Goal: Task Accomplishment & Management: Manage account settings

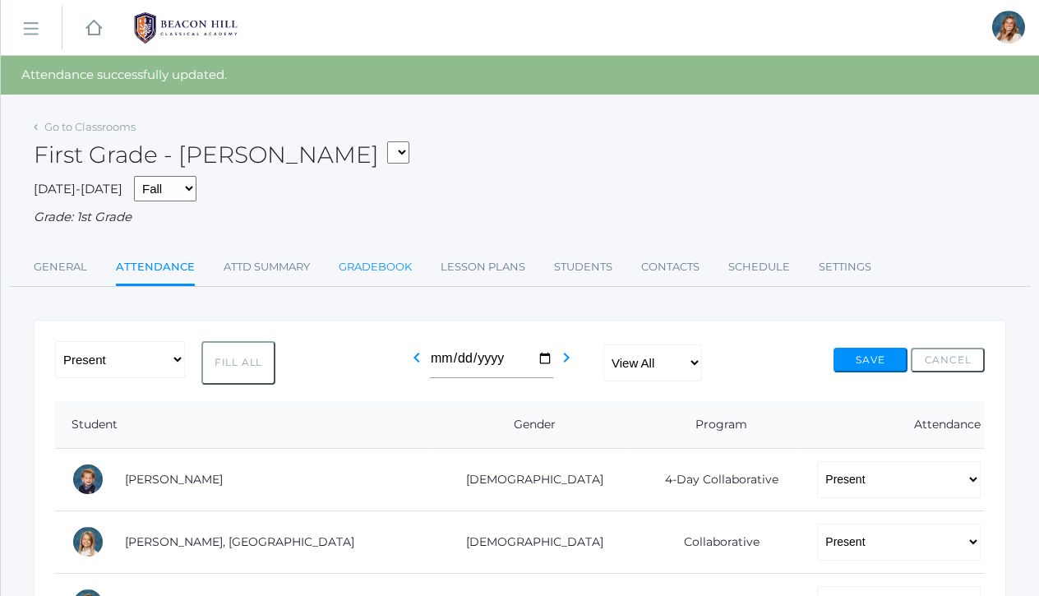
click at [373, 268] on link "Gradebook" at bounding box center [375, 267] width 73 height 33
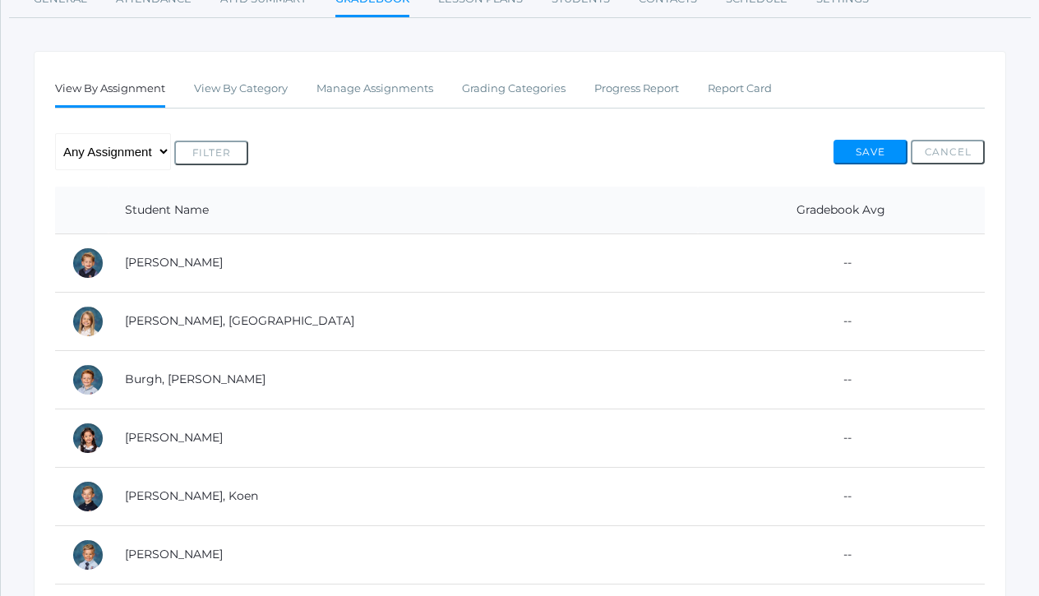
scroll to position [229, 0]
click at [387, 85] on link "Manage Assignments" at bounding box center [374, 89] width 117 height 33
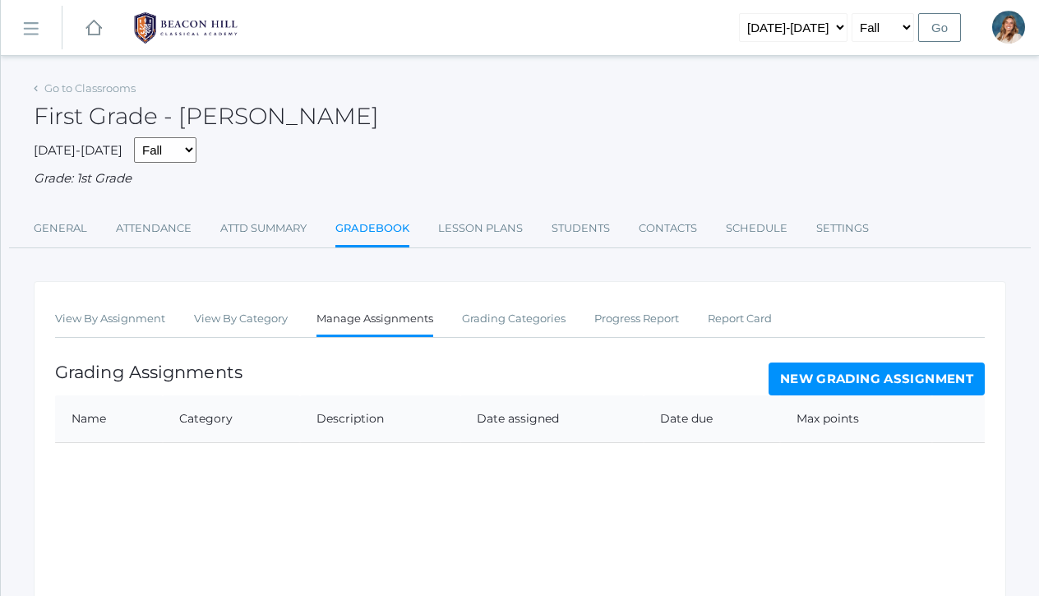
click at [840, 376] on link "New Grading Assignment" at bounding box center [877, 378] width 216 height 33
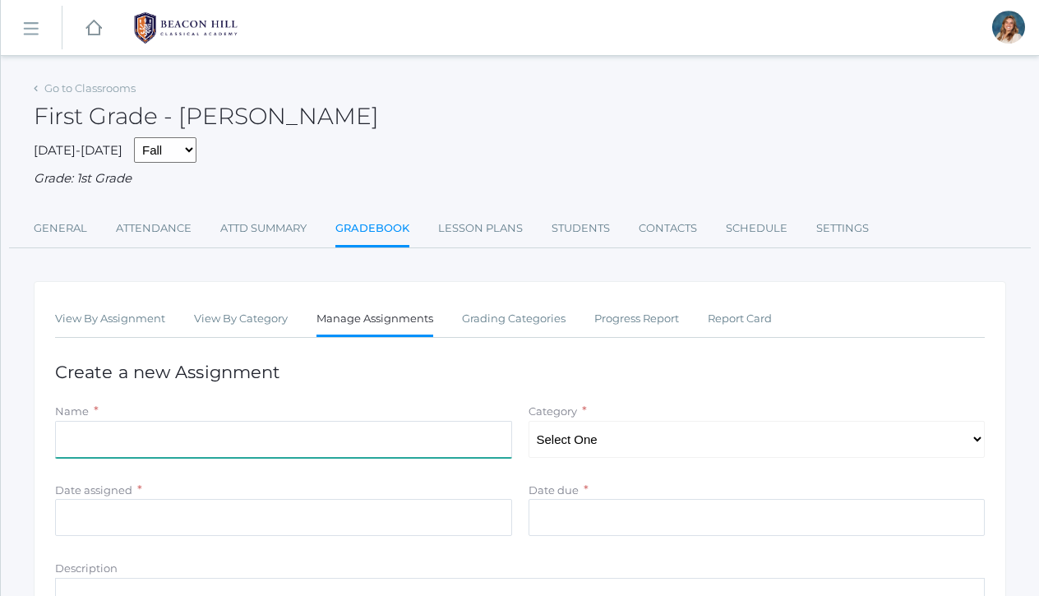
click at [411, 424] on input "Name" at bounding box center [283, 439] width 457 height 37
type input "Numbers to 10"
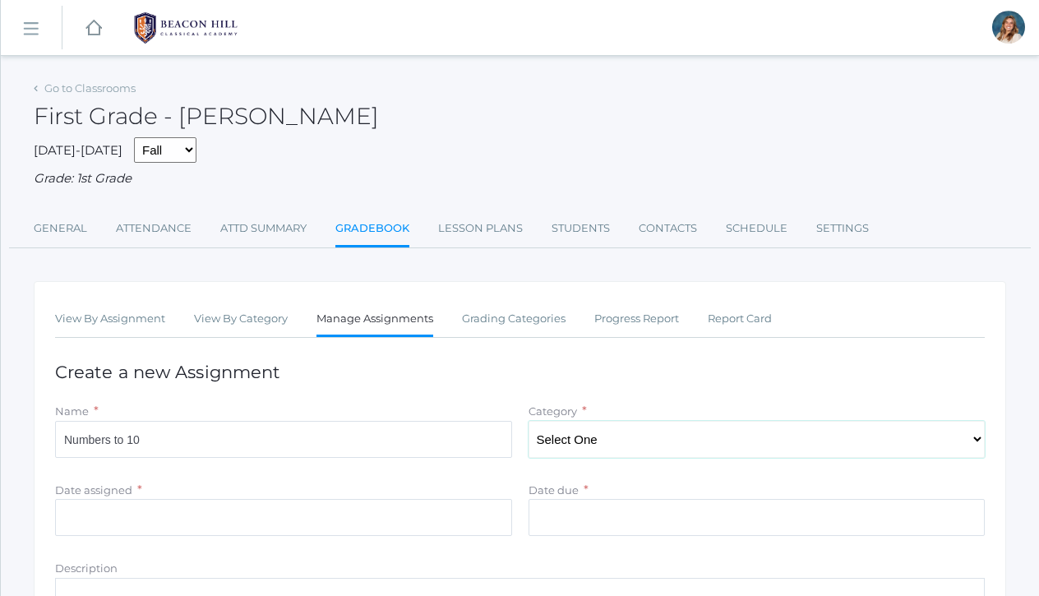
select select "1056"
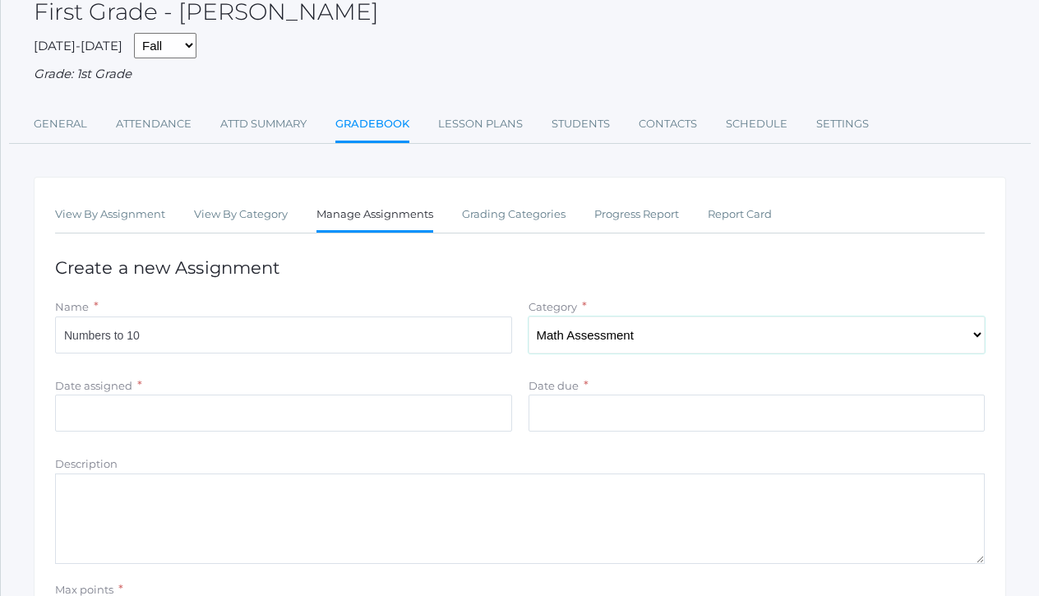
scroll to position [122, 0]
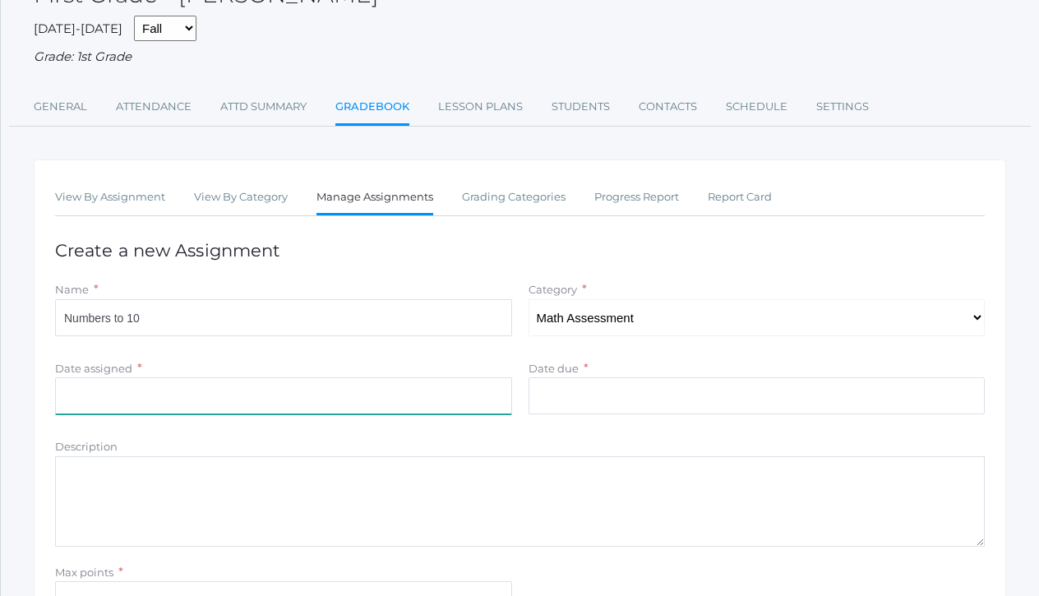
click at [335, 390] on input "Date assigned" at bounding box center [283, 395] width 457 height 37
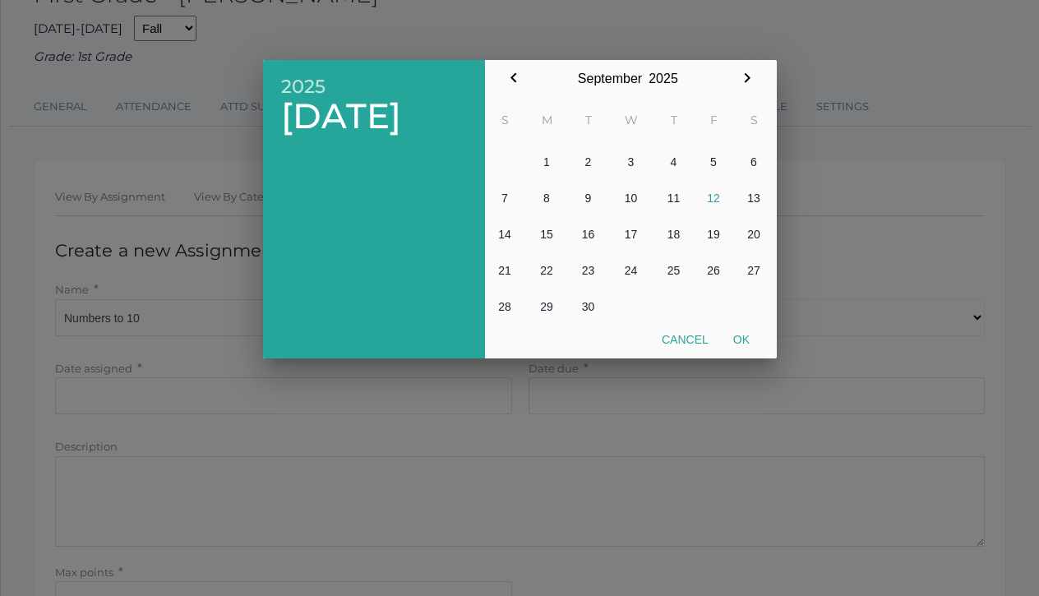
click at [713, 194] on button "12" at bounding box center [714, 198] width 40 height 36
click at [733, 337] on button "Ok" at bounding box center [741, 340] width 41 height 30
type input "2025-09-12"
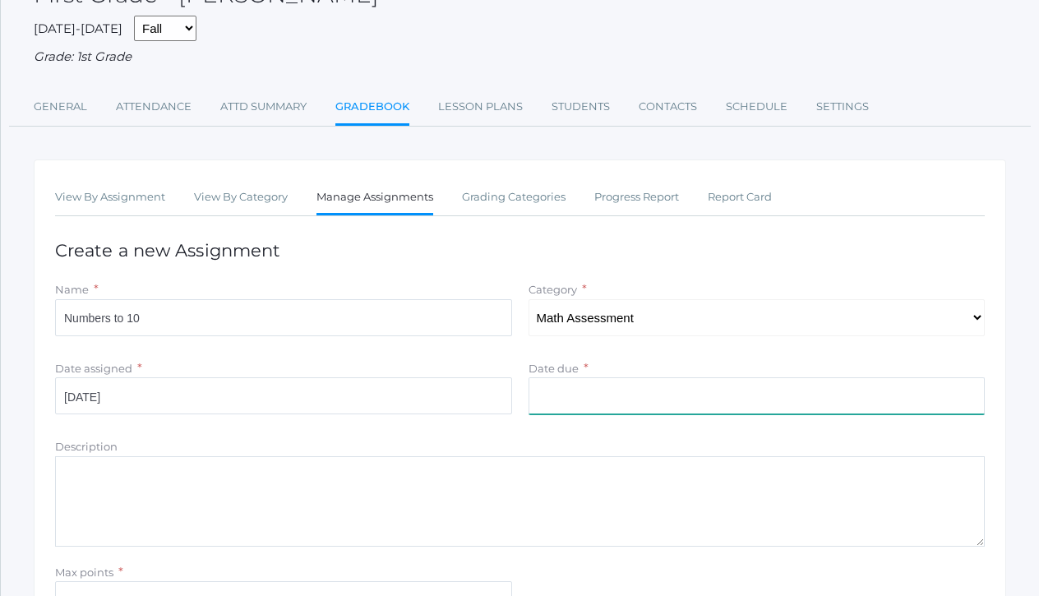
click at [668, 382] on input "Date due" at bounding box center [757, 395] width 457 height 37
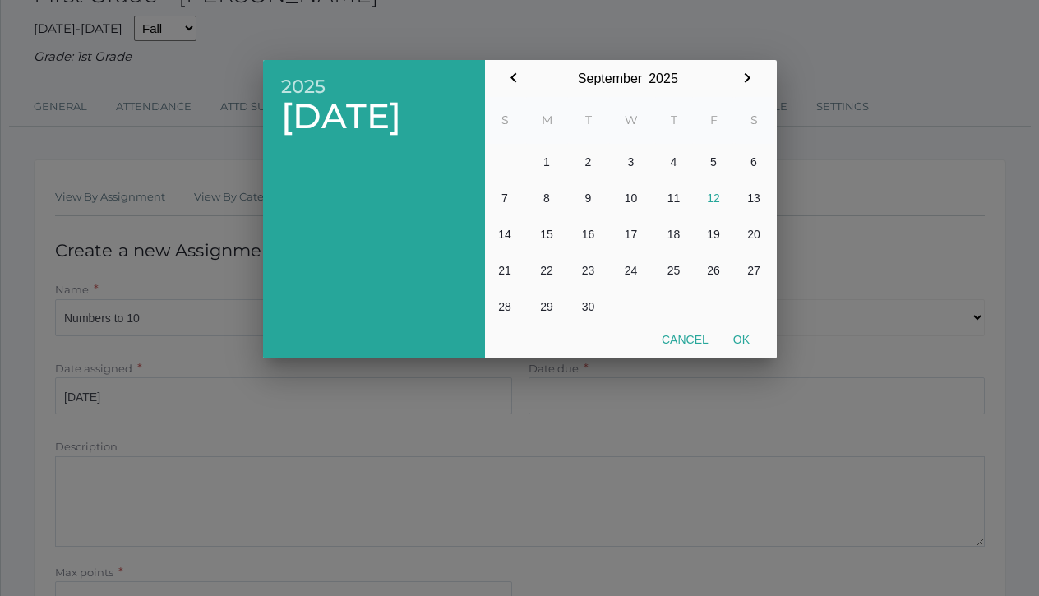
click at [711, 172] on button "5" at bounding box center [714, 162] width 40 height 36
click at [711, 194] on button "12" at bounding box center [714, 198] width 40 height 36
click at [746, 339] on button "Ok" at bounding box center [741, 340] width 41 height 30
type input "2025-09-12"
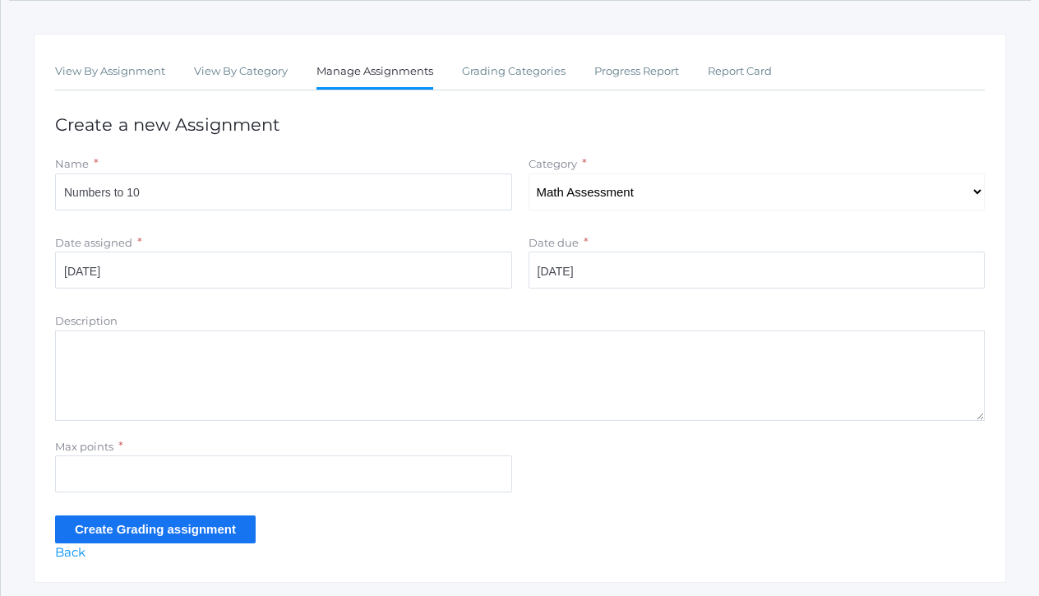
scroll to position [250, 0]
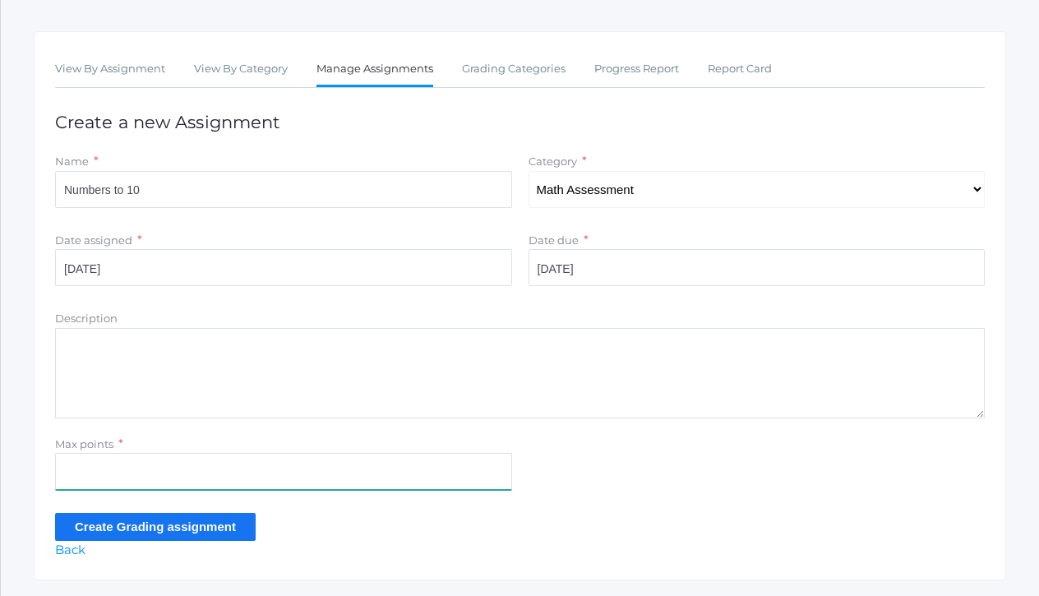
click at [198, 460] on input "Max points" at bounding box center [283, 471] width 457 height 37
type input "10"
click at [196, 524] on input "Create Grading assignment" at bounding box center [155, 526] width 201 height 27
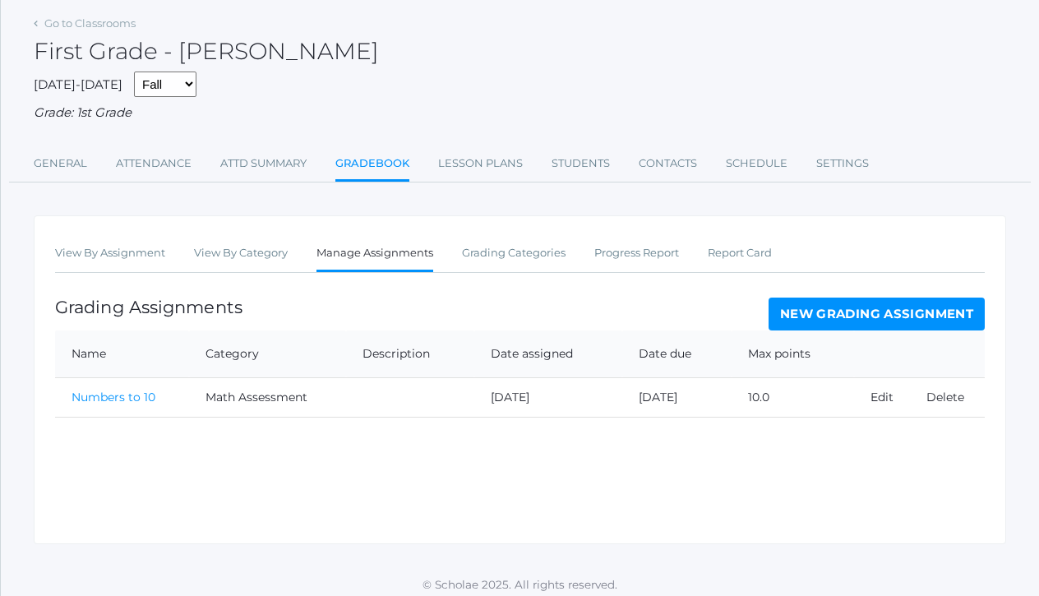
scroll to position [103, 0]
click at [152, 393] on link "Numbers to 10" at bounding box center [114, 397] width 84 height 15
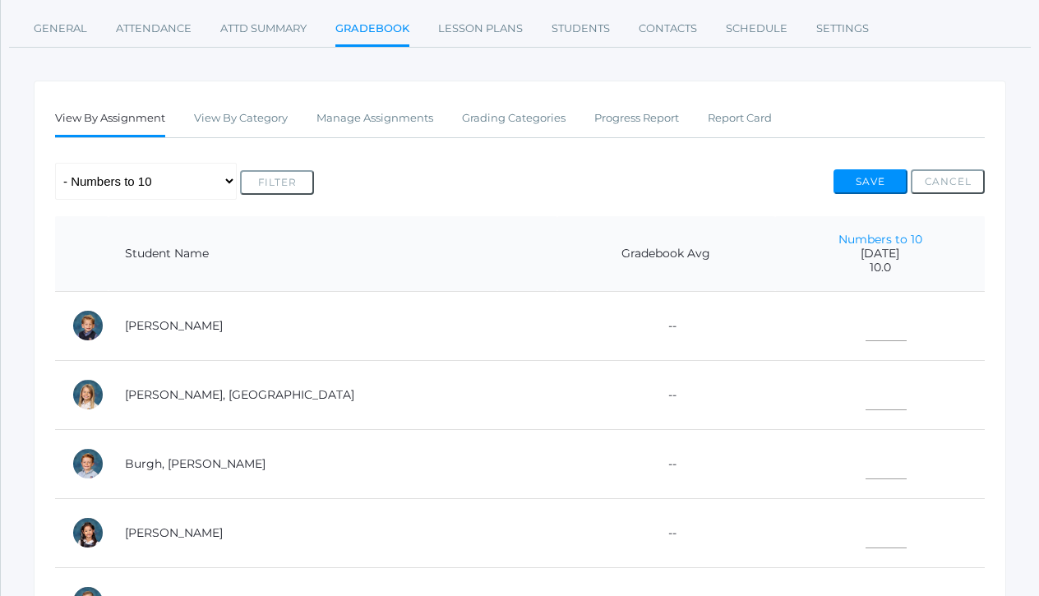
scroll to position [249, 0]
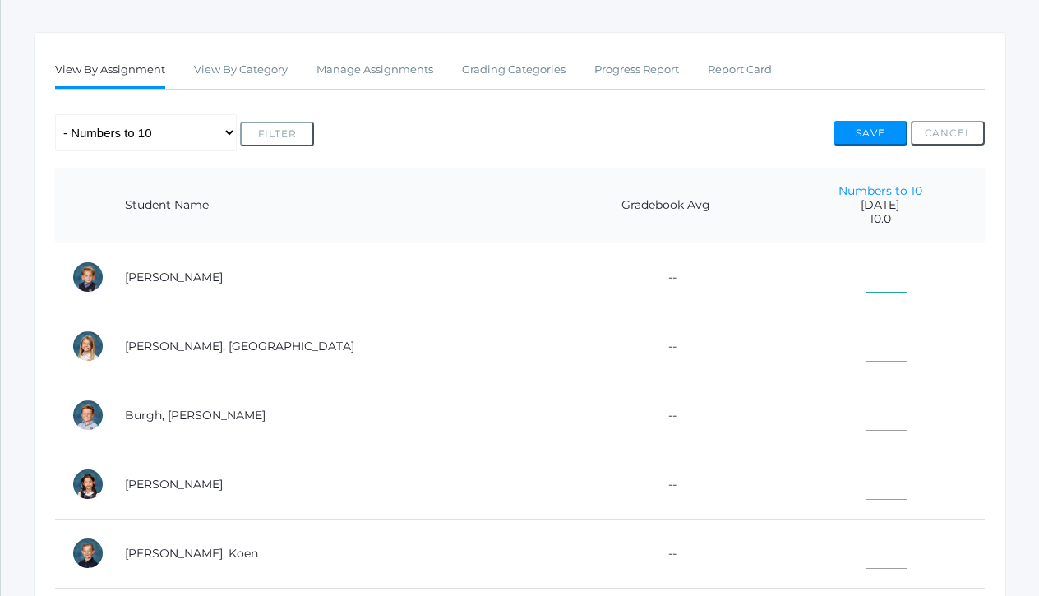
click at [866, 256] on input"] "text" at bounding box center [886, 274] width 41 height 37
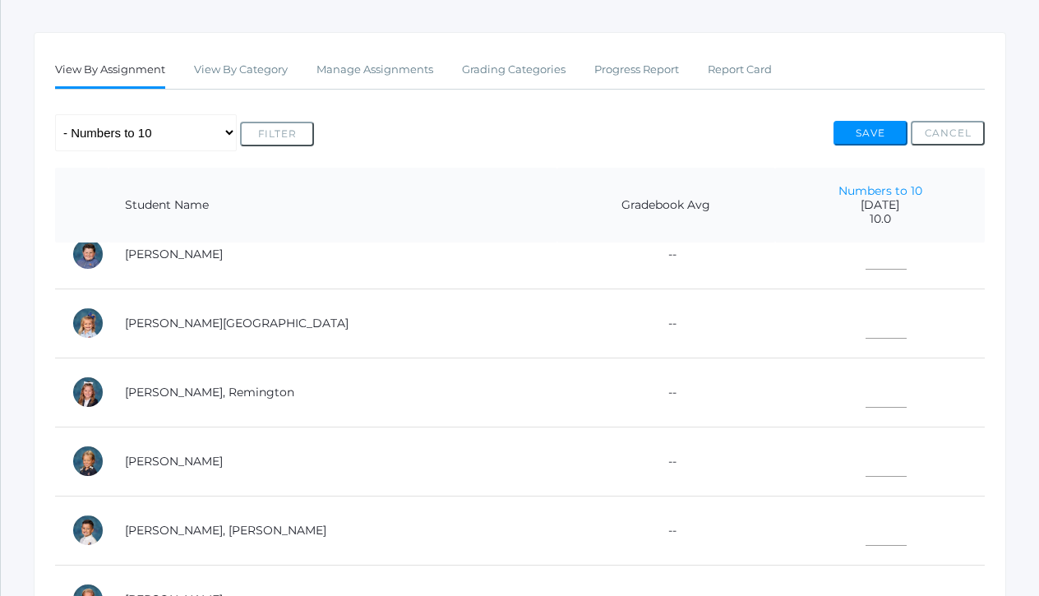
scroll to position [507, 0]
click at [866, 386] on input"] "text" at bounding box center [886, 388] width 41 height 37
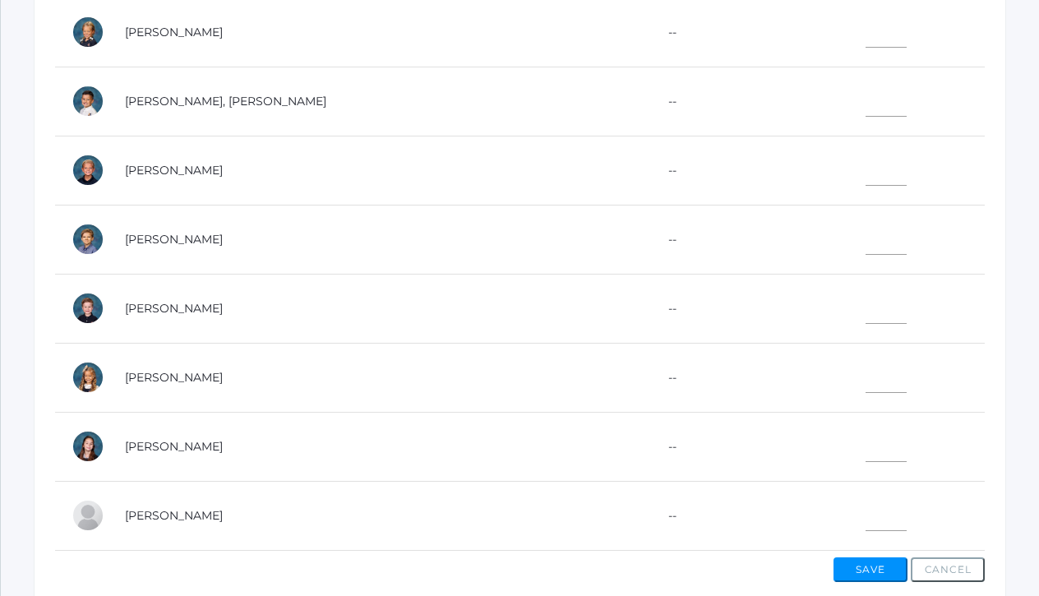
scroll to position [565, 0]
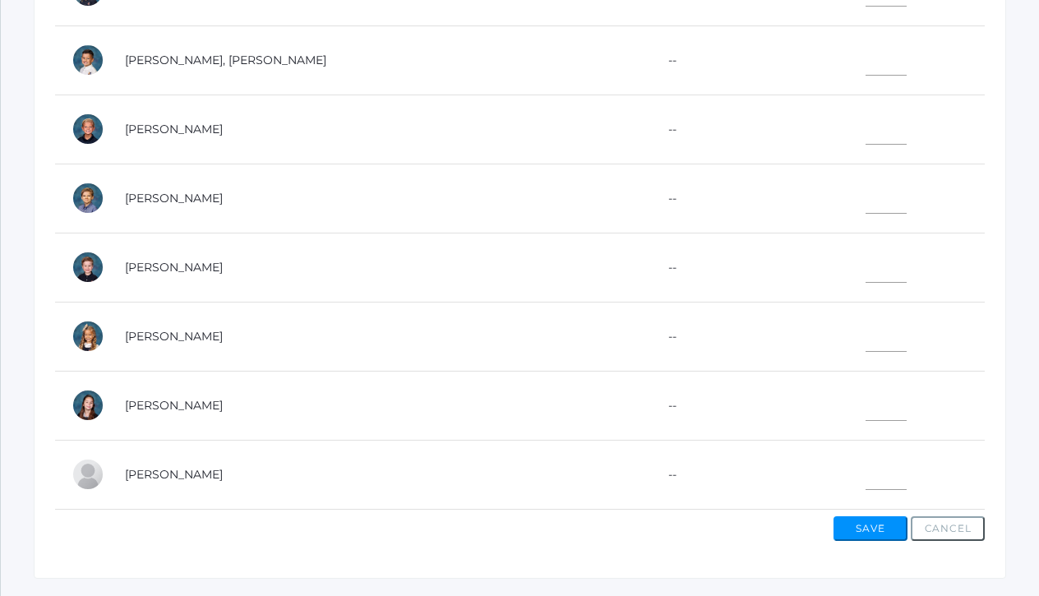
type input"] "10"
click at [866, 453] on input"] "text" at bounding box center [886, 471] width 41 height 37
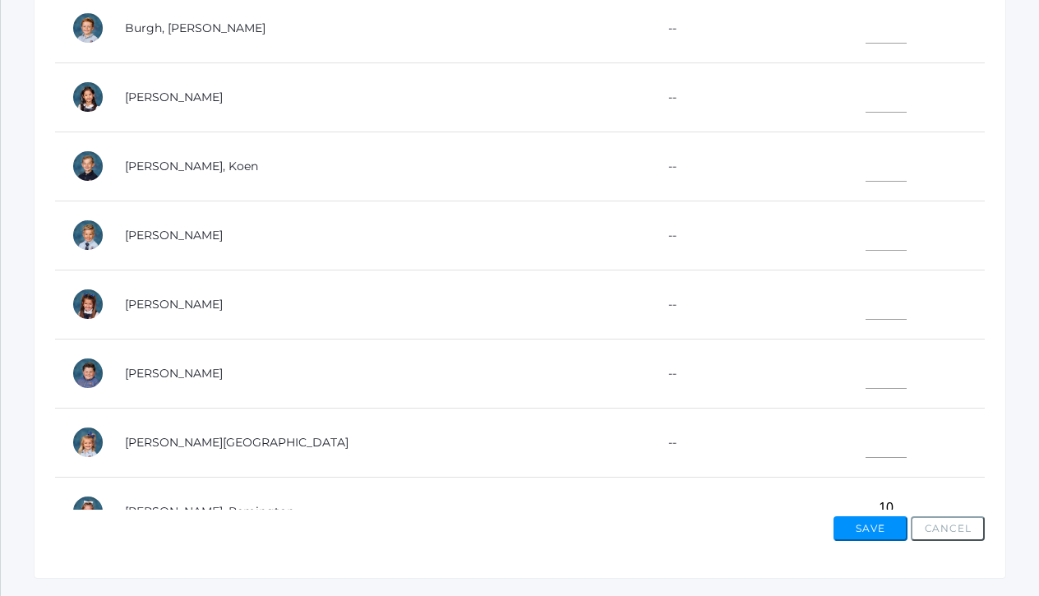
scroll to position [54, 0]
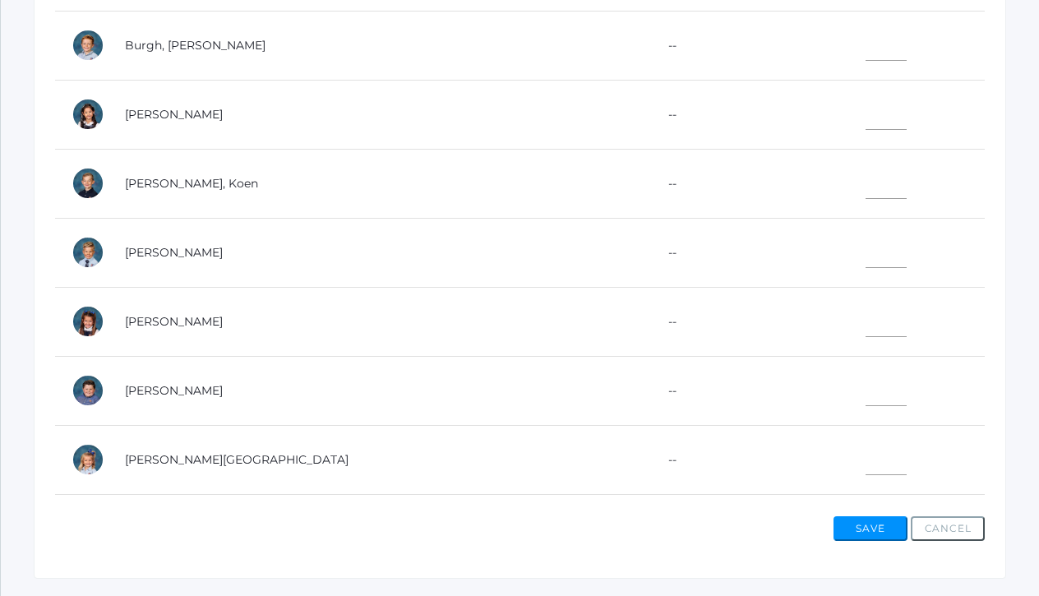
type input"] "9"
click at [866, 254] on input"] "text" at bounding box center [886, 249] width 41 height 37
type input"] "10"
click at [875, 132] on td at bounding box center [880, 114] width 210 height 69
click at [866, 121] on input"] "text" at bounding box center [886, 111] width 41 height 37
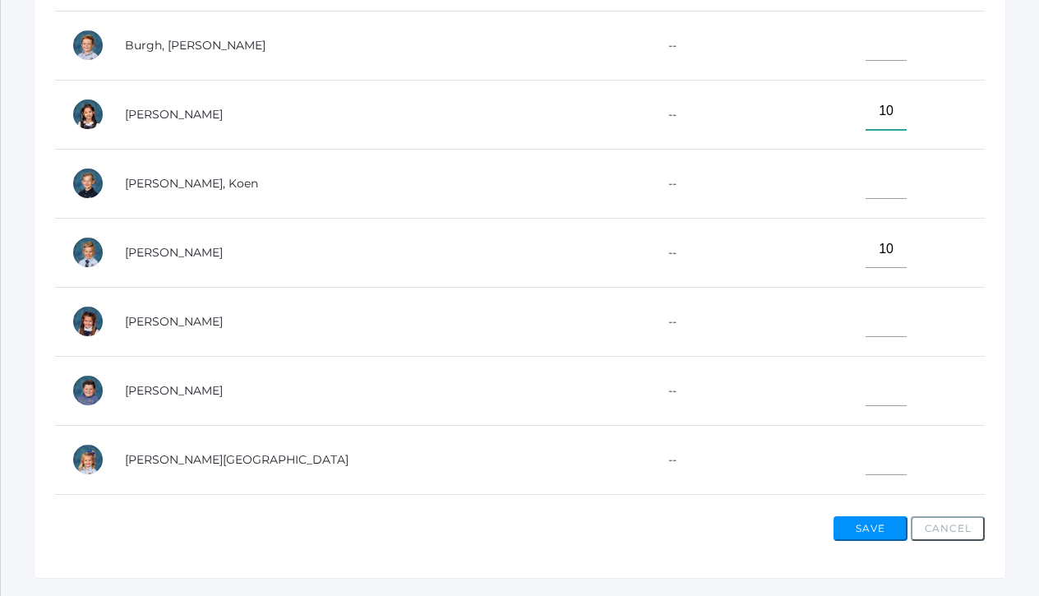
type input"] "10"
click at [866, 395] on input"] "text" at bounding box center [886, 387] width 41 height 37
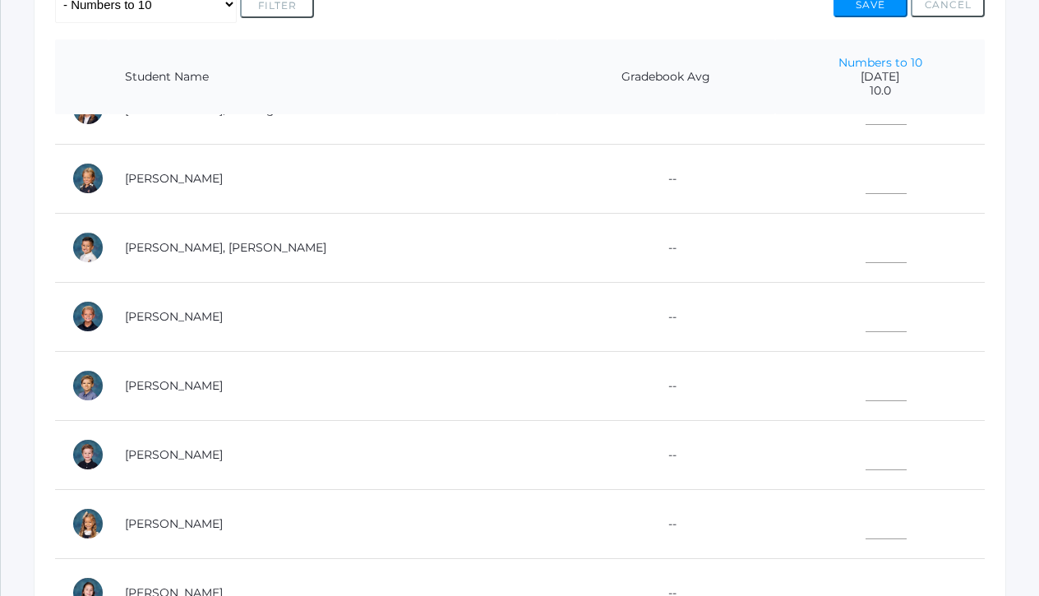
scroll to position [661, 0]
type input"] "9"
click at [866, 504] on input"] "text" at bounding box center [886, 520] width 41 height 37
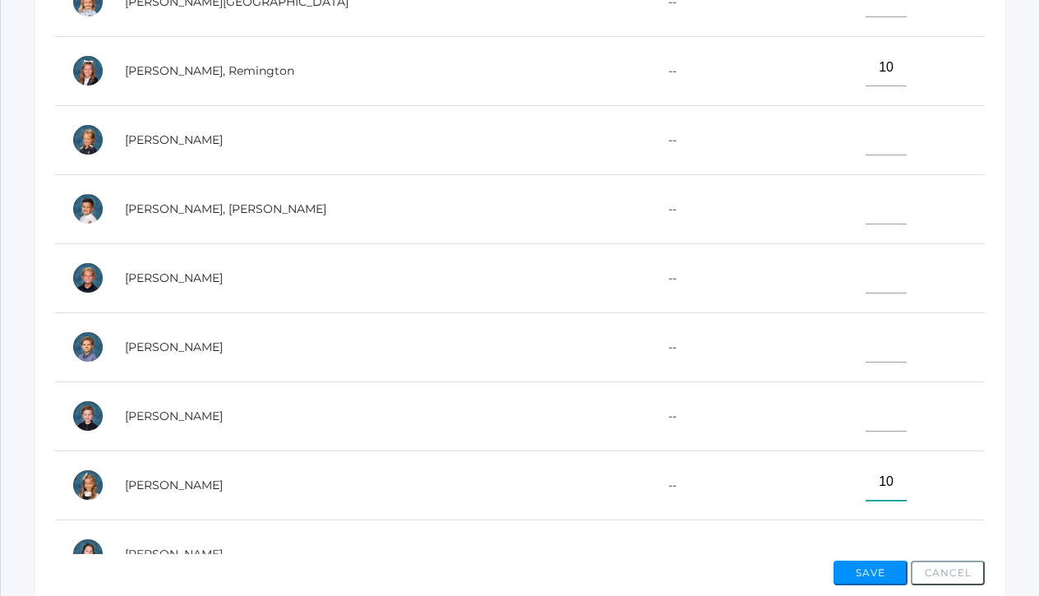
scroll to position [546, 0]
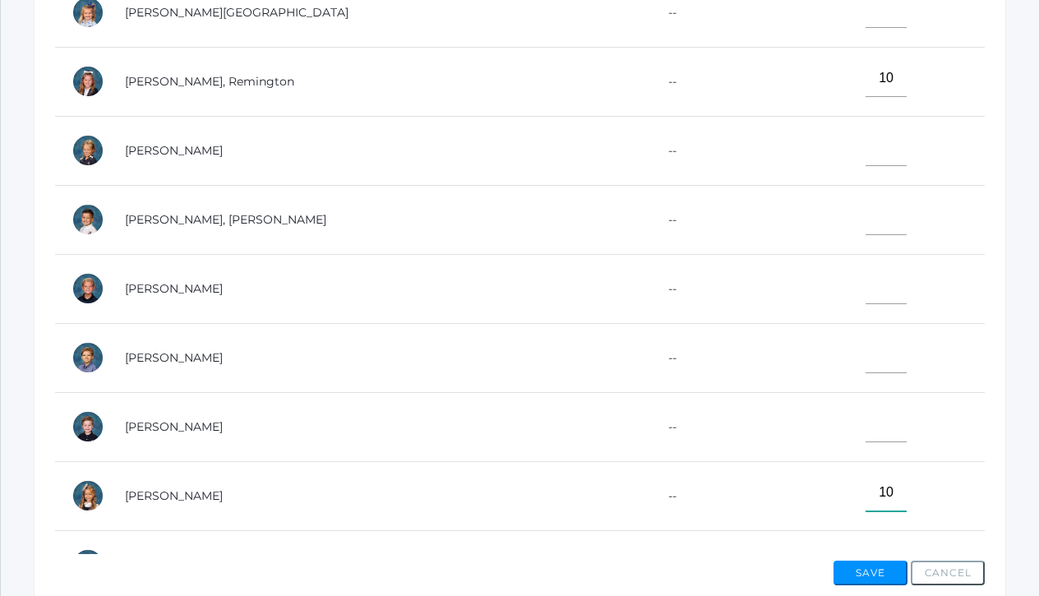
type input"] "10"
click at [866, 150] on input"] "text" at bounding box center [886, 147] width 41 height 37
type input"] "10"
click at [866, 336] on input"] "text" at bounding box center [886, 354] width 41 height 37
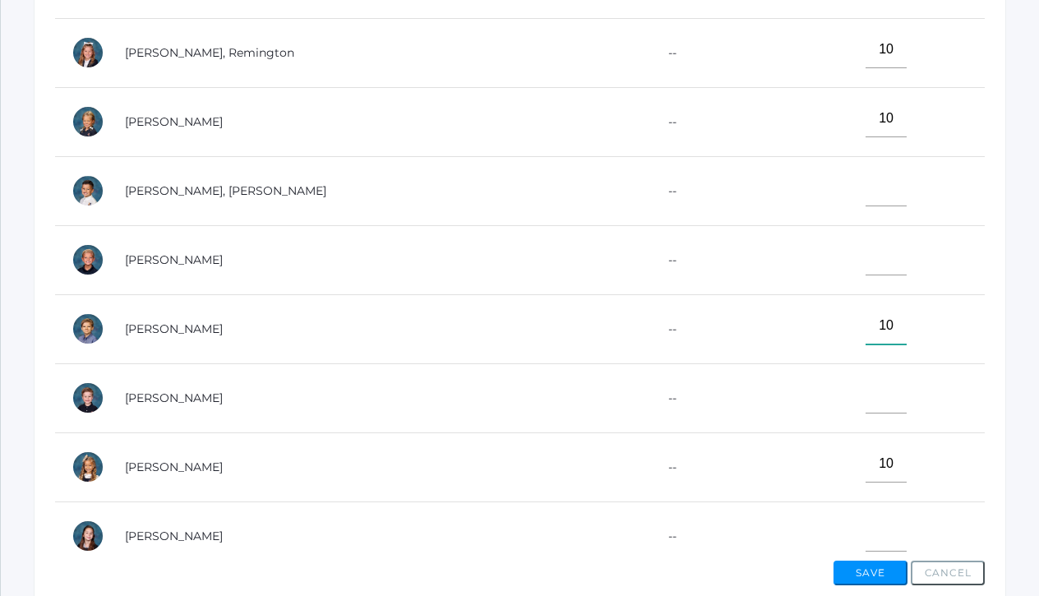
scroll to position [533, 0]
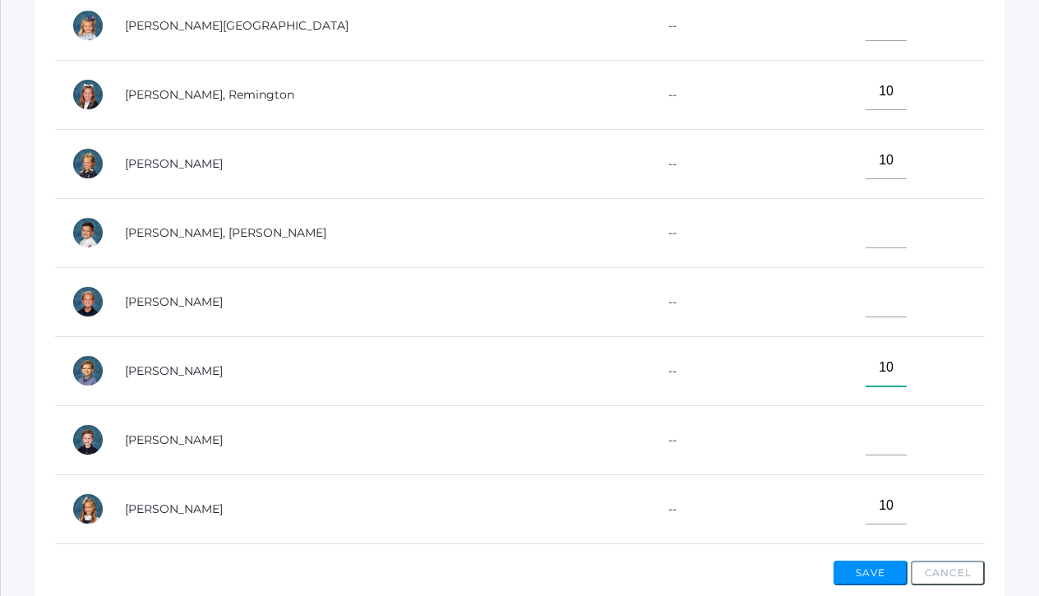
type input"] "10"
click at [866, 297] on input"] "text" at bounding box center [886, 298] width 41 height 37
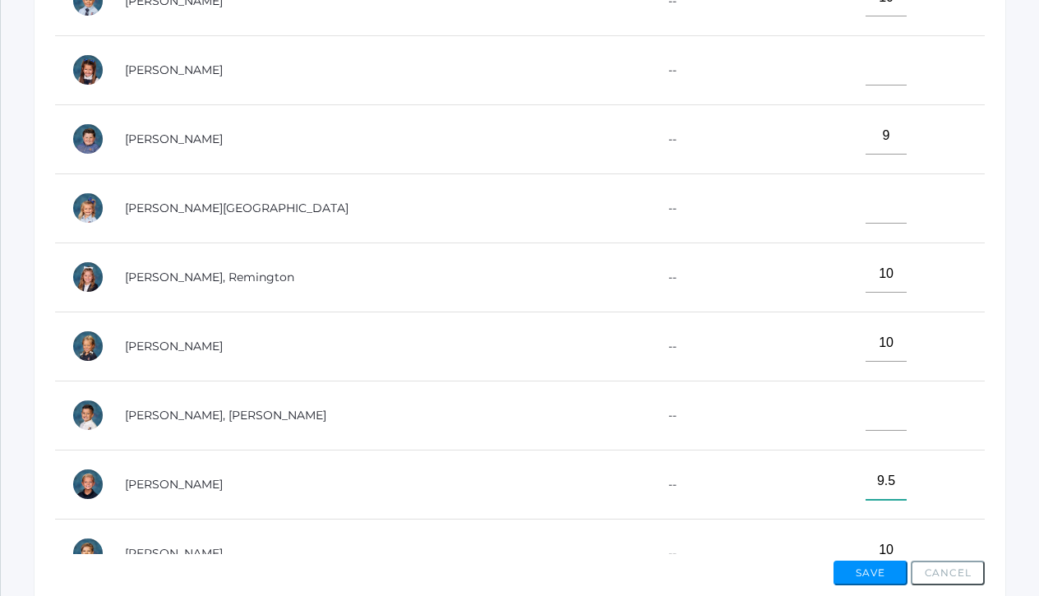
scroll to position [343, 0]
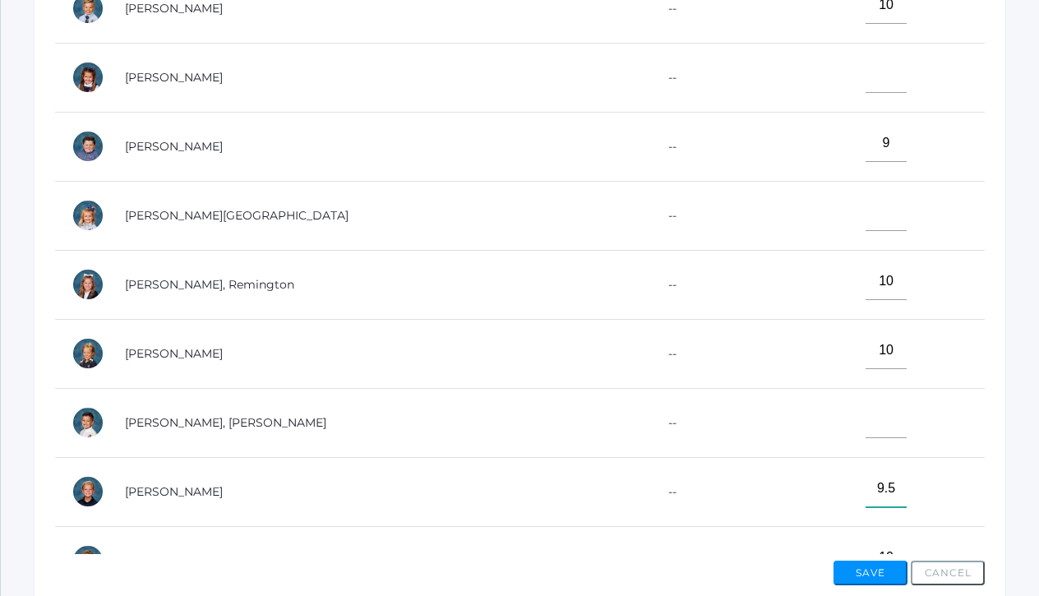
type input"] "9.5"
click at [866, 76] on input"] "text" at bounding box center [886, 74] width 41 height 37
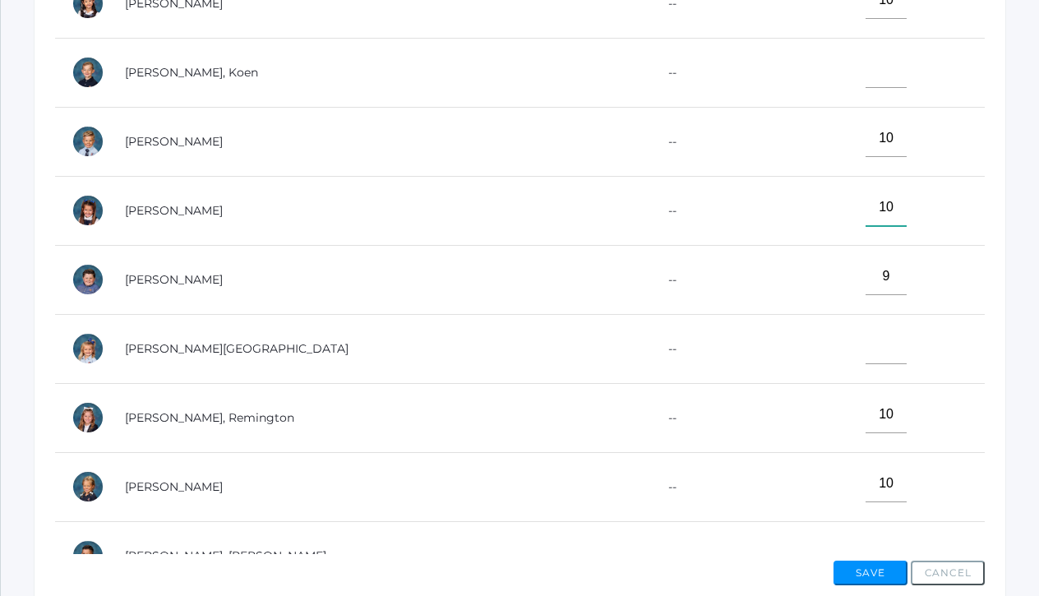
scroll to position [209, 0]
type input"] "10"
click at [866, 76] on input"] "text" at bounding box center [886, 70] width 41 height 37
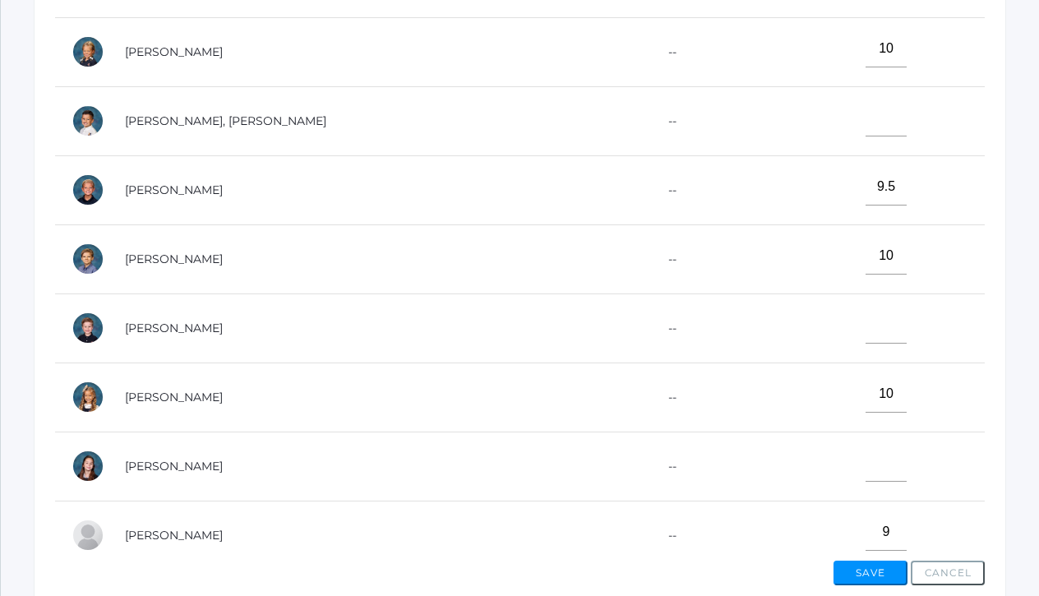
scroll to position [650, 0]
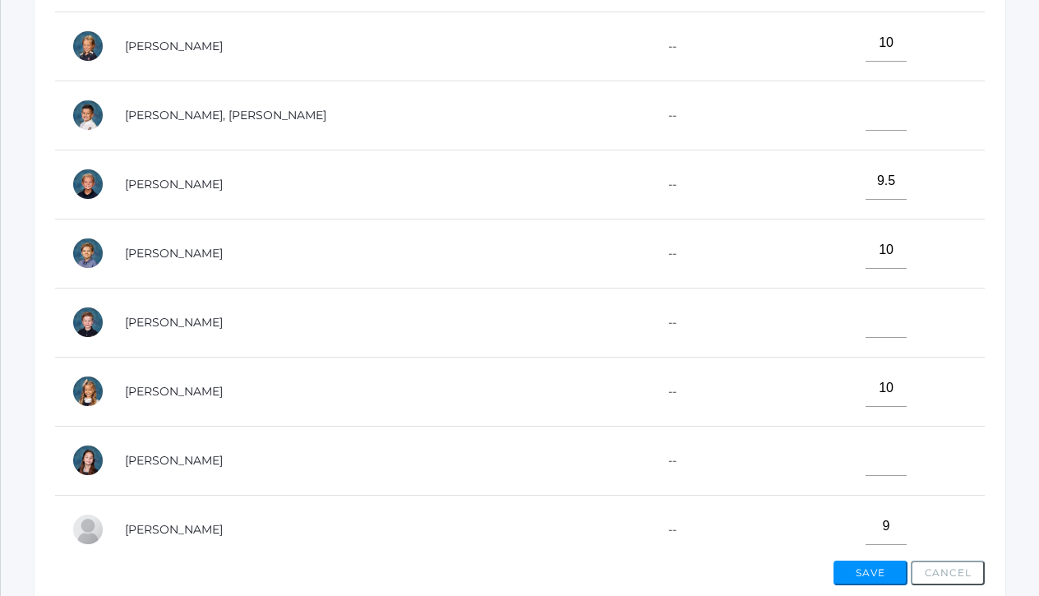
type input"] "10"
click at [866, 458] on input"] "text" at bounding box center [886, 457] width 41 height 37
type input"] "10"
click at [866, 319] on input"] "text" at bounding box center [886, 319] width 41 height 37
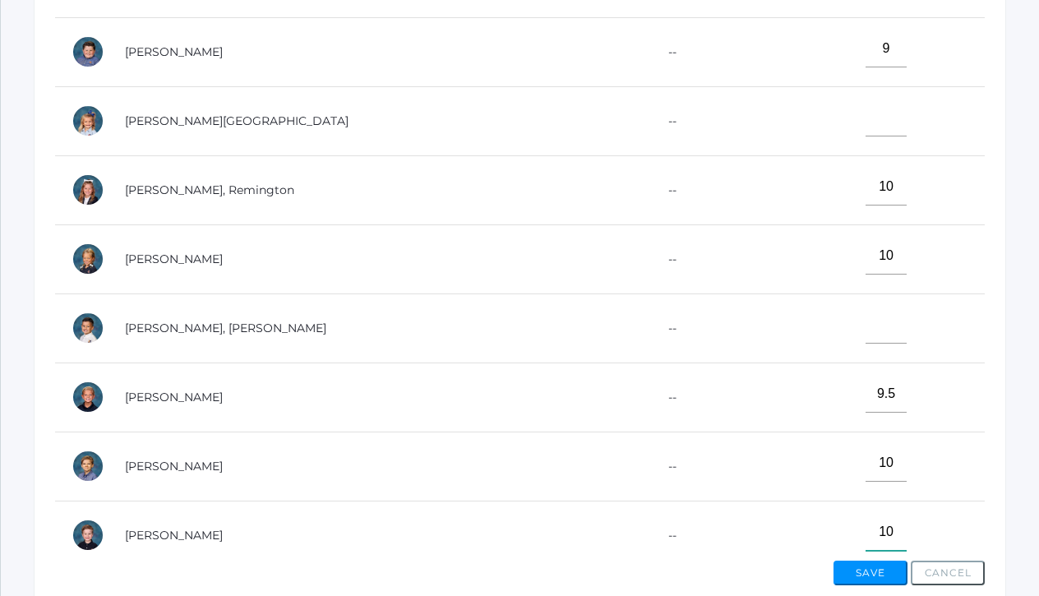
scroll to position [413, 0]
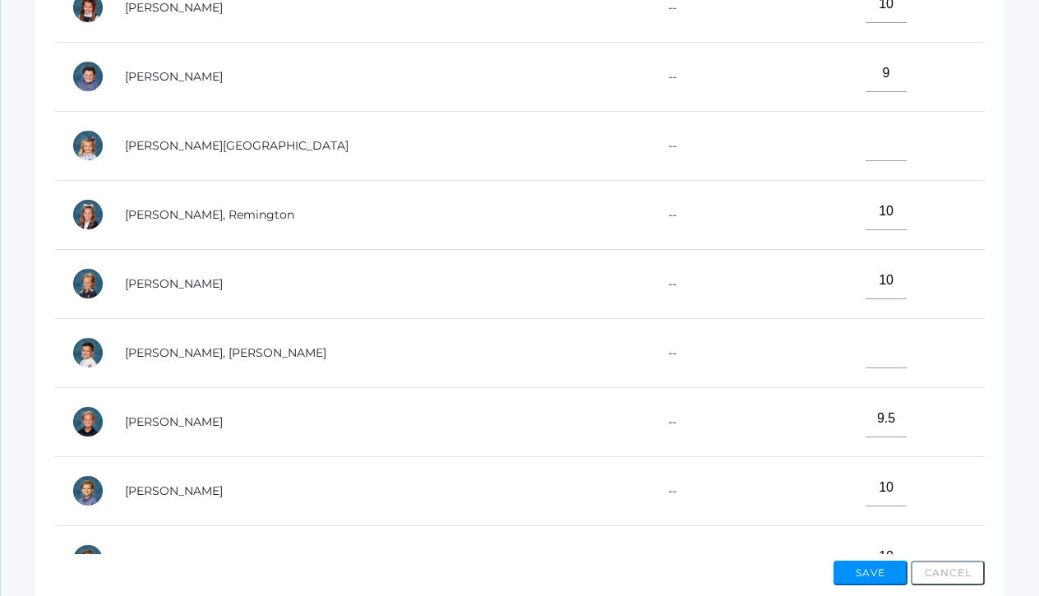
type input"] "10"
click at [866, 136] on input"] "text" at bounding box center [886, 142] width 41 height 37
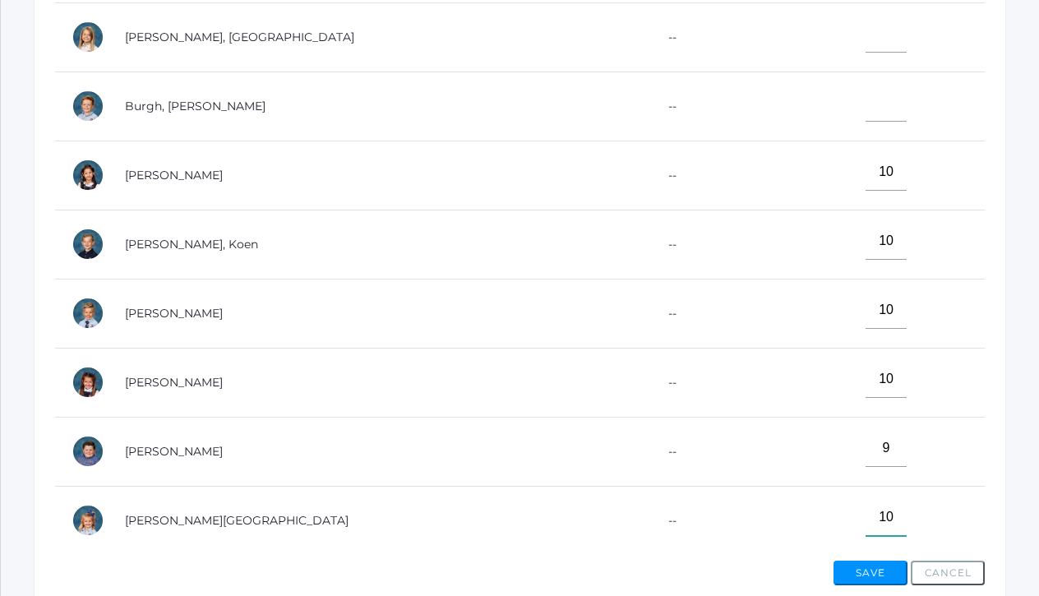
scroll to position [10, 0]
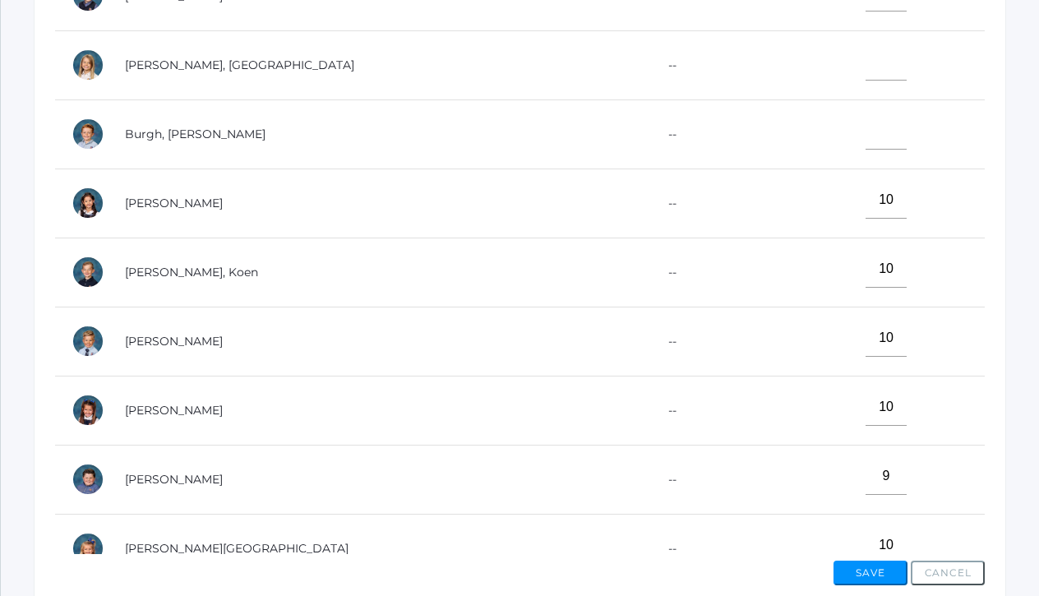
type input"] "10"
click at [879, 123] on td at bounding box center [880, 133] width 210 height 69
click at [870, 123] on input"] "text" at bounding box center [886, 131] width 41 height 37
type input"] "9"
click at [866, 61] on input"] "text" at bounding box center [886, 62] width 41 height 37
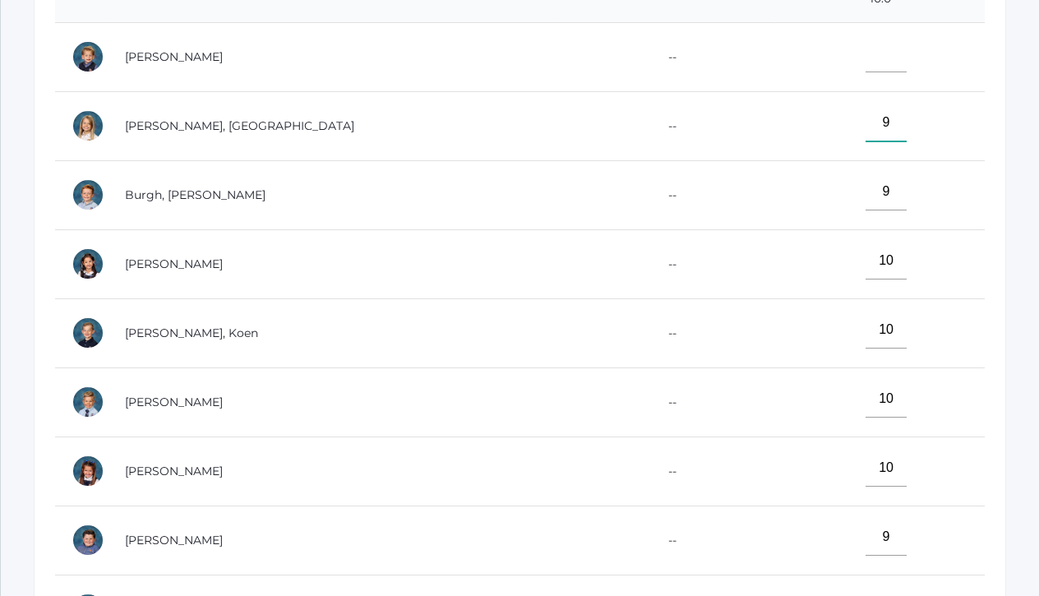
scroll to position [467, 0]
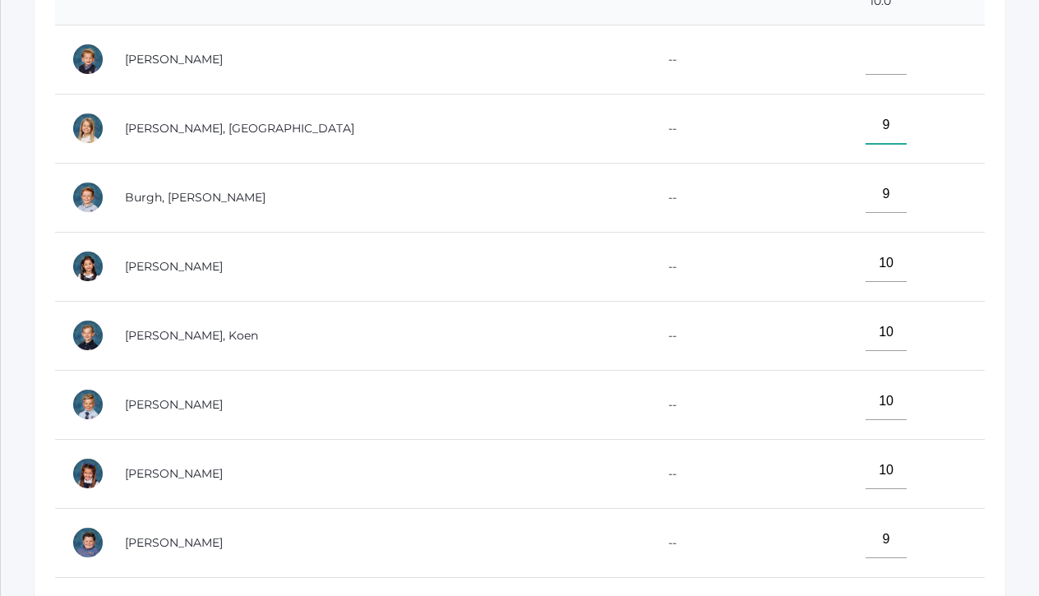
type input"] "9"
click at [866, 58] on input"] "text" at bounding box center [886, 56] width 41 height 37
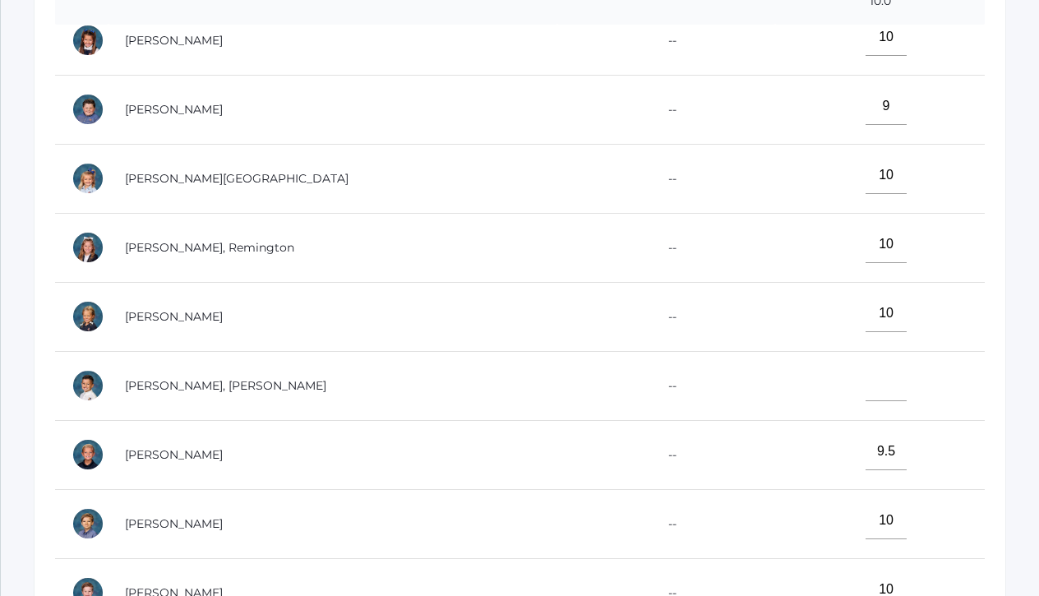
scroll to position [436, 0]
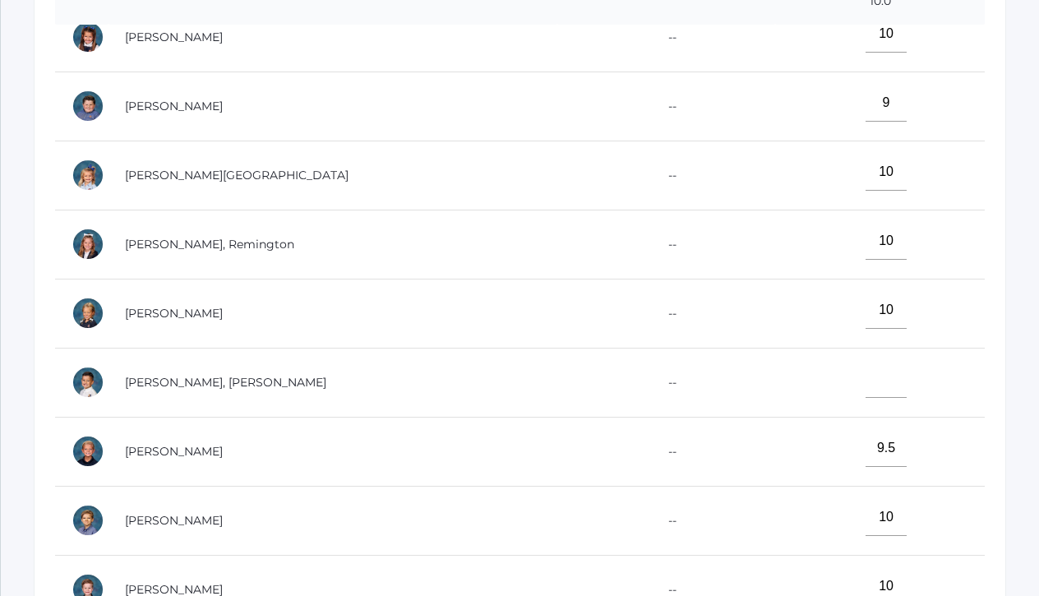
type input"] "9"
click at [866, 372] on input"] "text" at bounding box center [886, 379] width 41 height 37
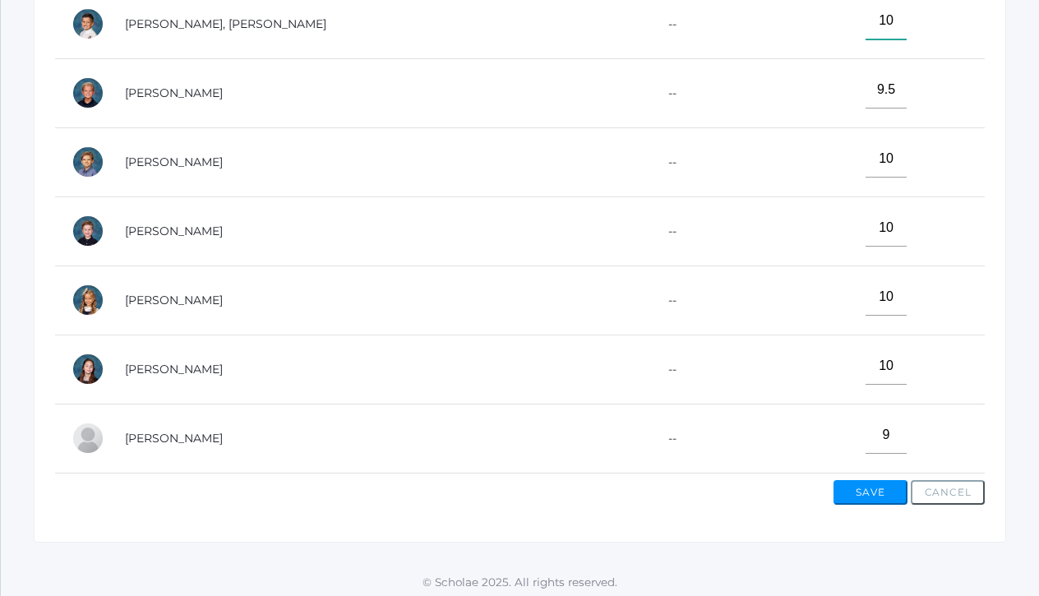
scroll to position [600, 0]
type input"] "10"
click at [857, 484] on button "Save" at bounding box center [870, 493] width 74 height 25
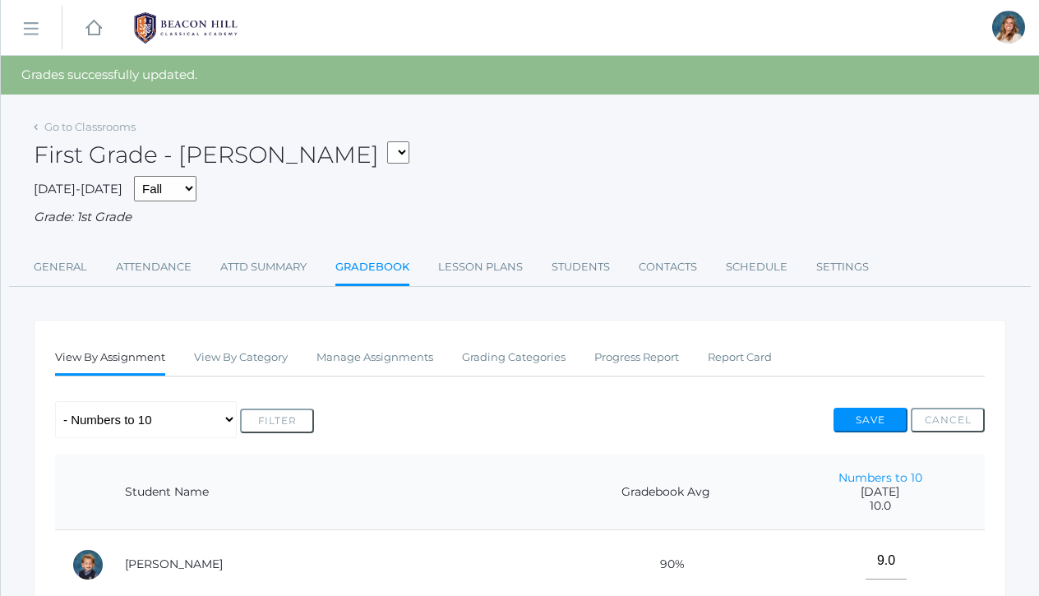
click at [486, 278] on li "Lesson Plans" at bounding box center [480, 268] width 85 height 35
click at [482, 263] on link "Lesson Plans" at bounding box center [480, 267] width 85 height 33
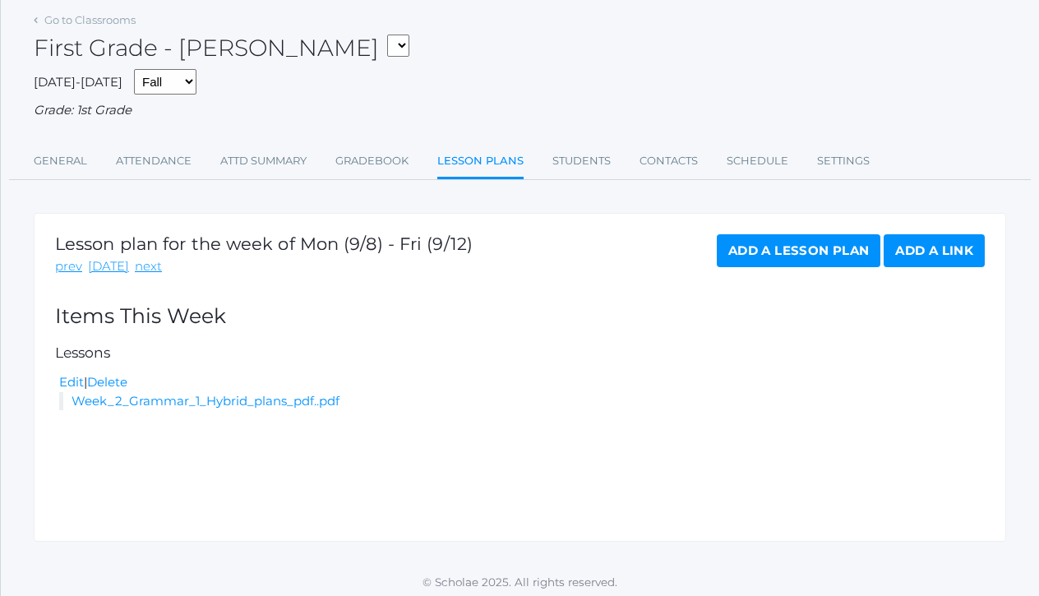
scroll to position [67, 0]
click at [144, 264] on link "next" at bounding box center [148, 267] width 27 height 19
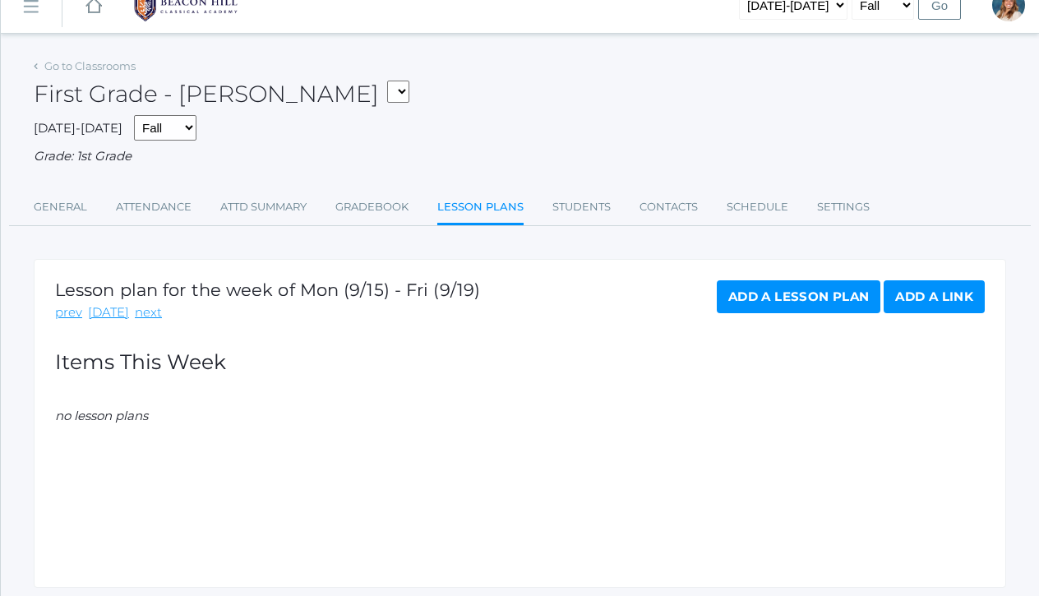
scroll to position [36, 0]
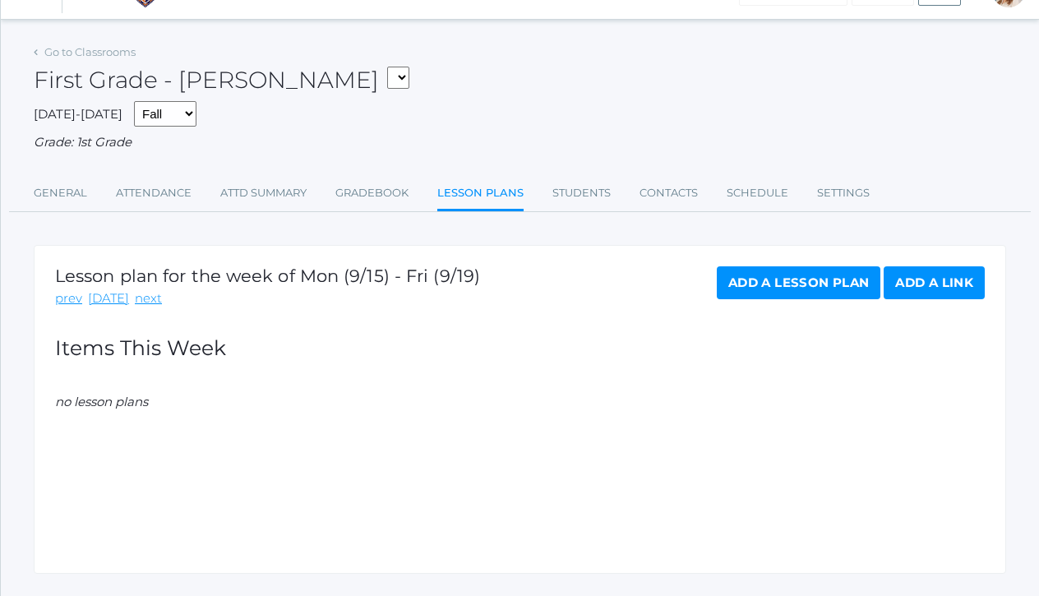
click at [786, 284] on link "Add a Lesson Plan" at bounding box center [799, 282] width 164 height 33
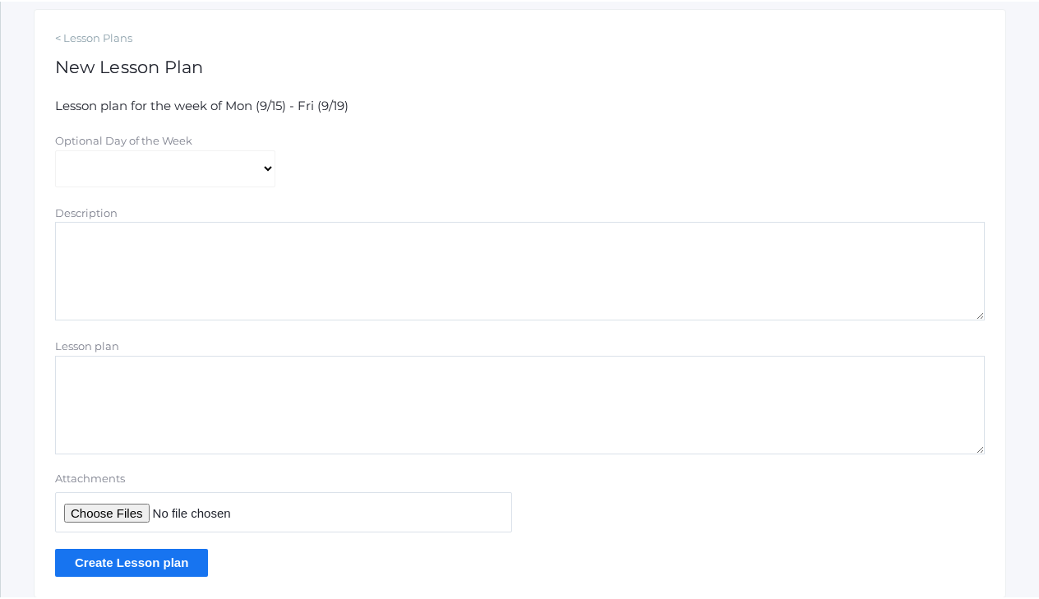
scroll to position [279, 0]
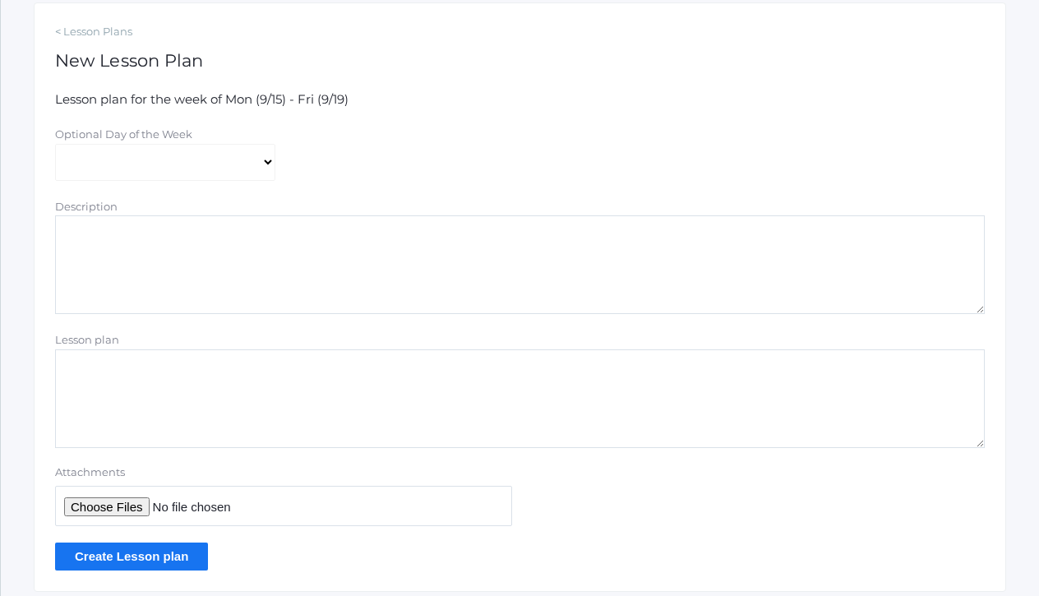
click at [104, 502] on input "Attachments" at bounding box center [283, 506] width 457 height 40
click at [117, 501] on input "Attachments" at bounding box center [283, 506] width 457 height 40
type input "C:\fakepath\Week 3 Grammar 1 Hybrid plans.pdf"
click at [168, 543] on input "Create Lesson plan" at bounding box center [131, 556] width 153 height 27
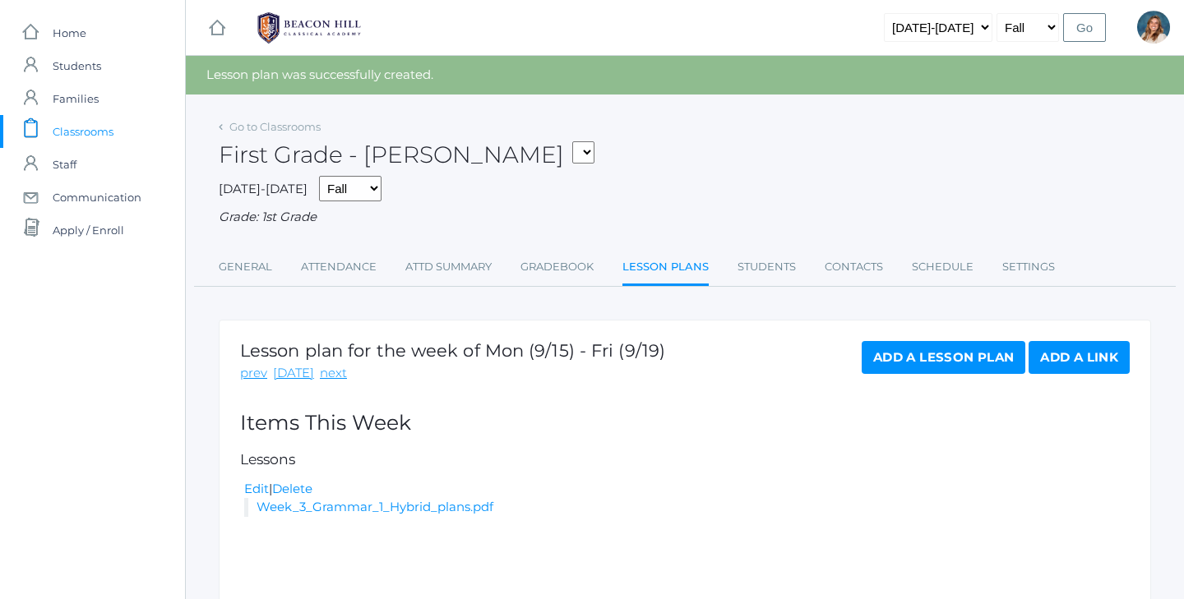
click at [89, 132] on span "Classrooms" at bounding box center [83, 131] width 61 height 33
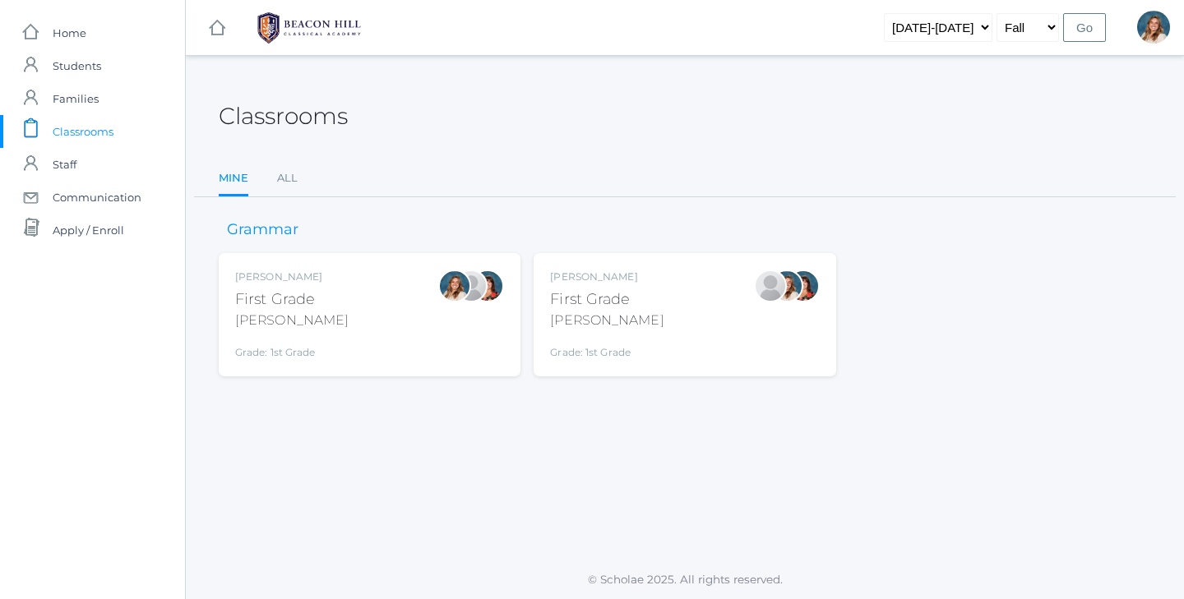
click at [635, 302] on div "Jaimie Watson First Grade Watson Grade: 1st Grade 01LA" at bounding box center [684, 315] width 269 height 90
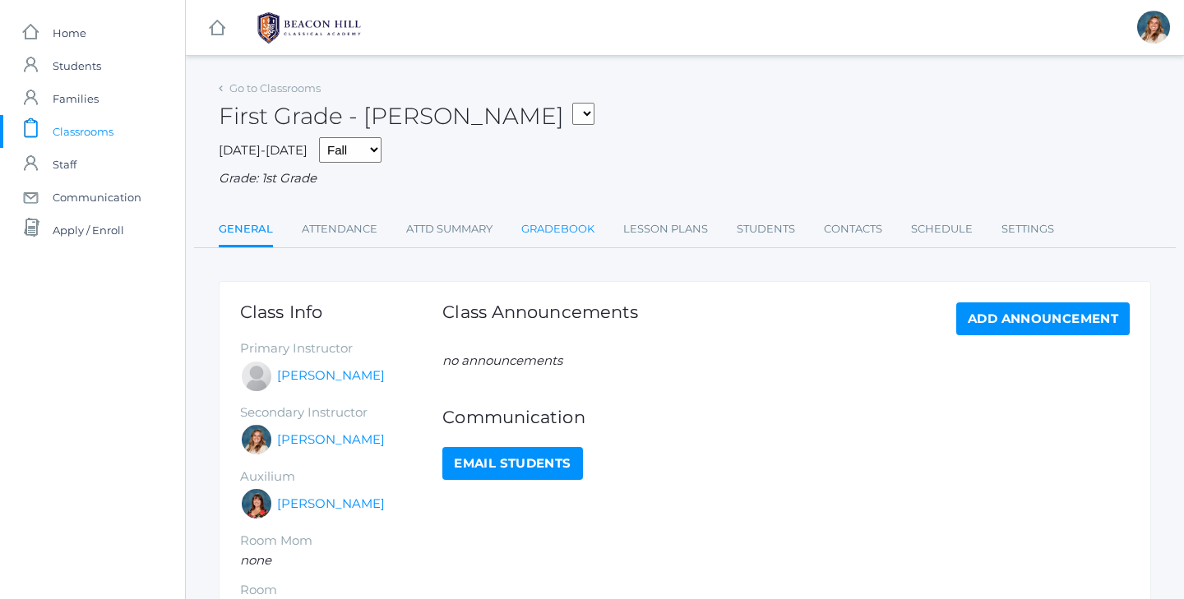
click at [581, 217] on link "Gradebook" at bounding box center [557, 229] width 73 height 33
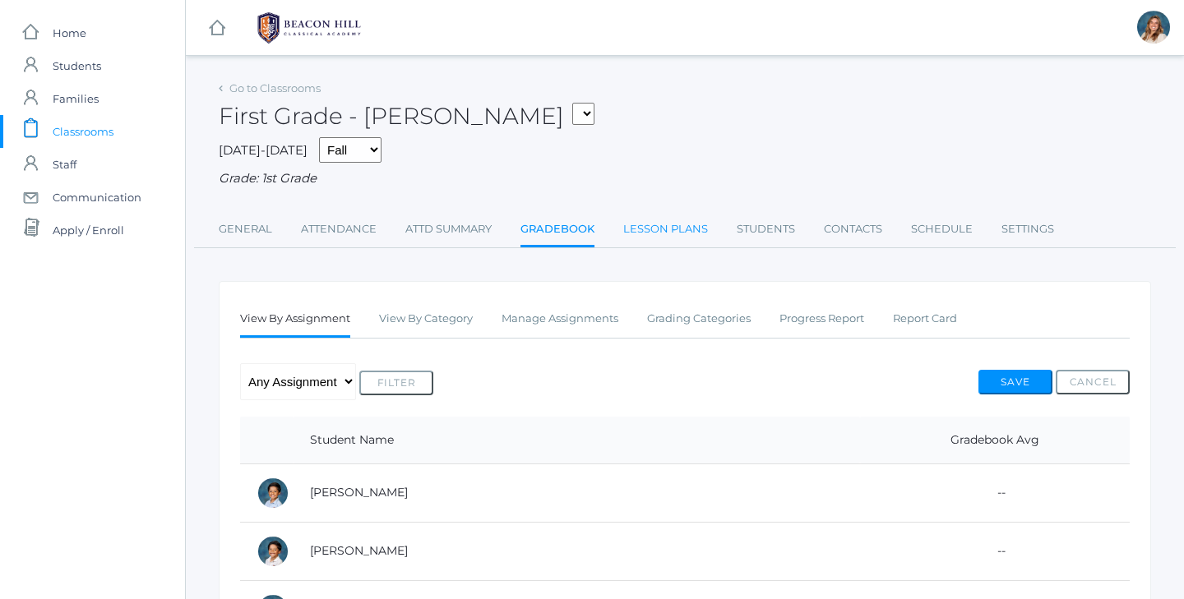
click at [667, 228] on link "Lesson Plans" at bounding box center [665, 229] width 85 height 33
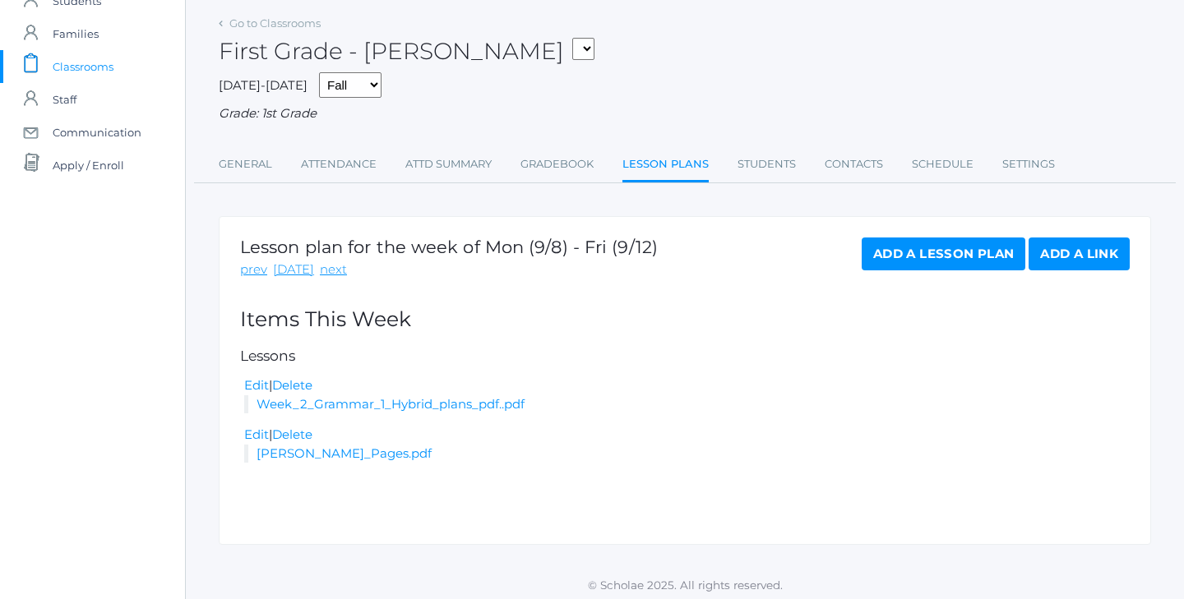
scroll to position [64, 0]
click at [328, 264] on link "next" at bounding box center [333, 270] width 27 height 19
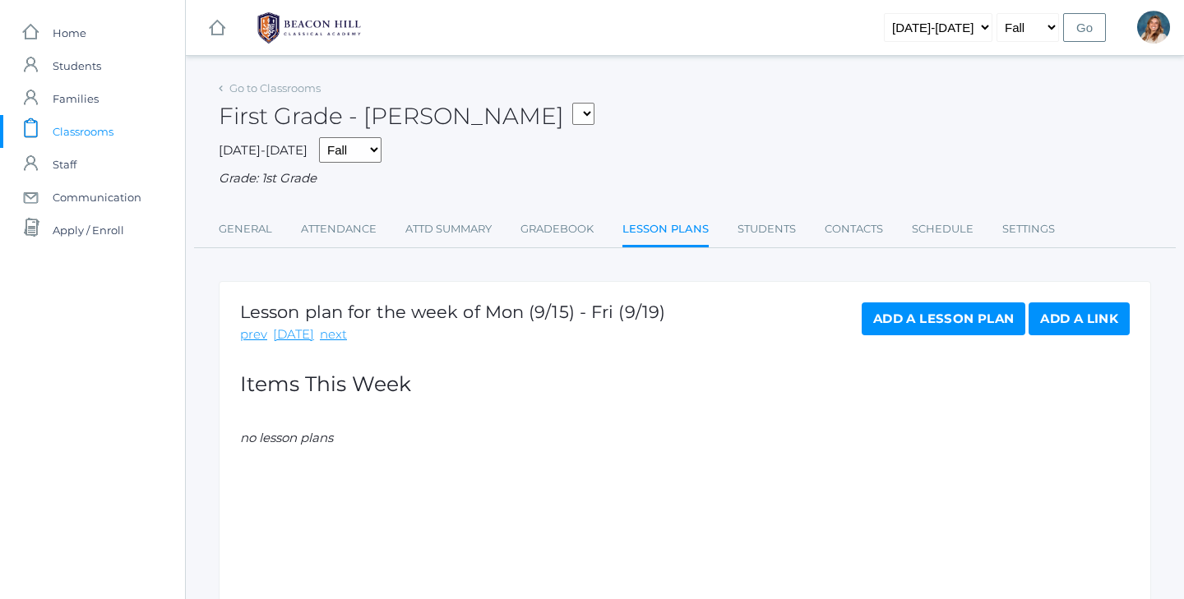
click at [945, 310] on link "Add a Lesson Plan" at bounding box center [943, 318] width 164 height 33
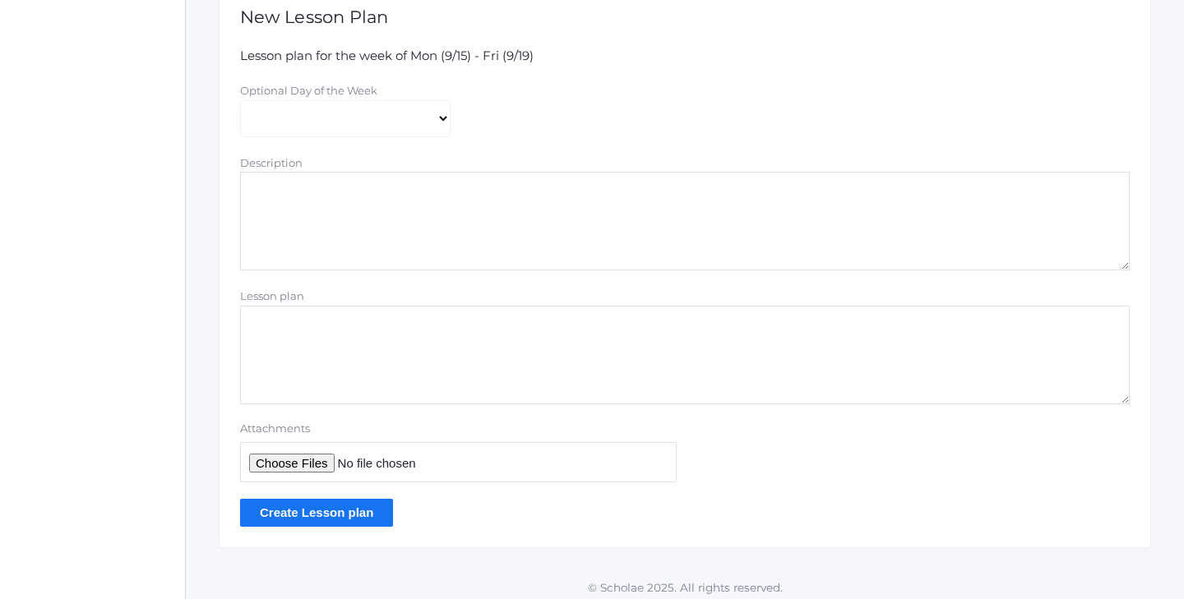
scroll to position [321, 0]
click at [295, 450] on input "Attachments" at bounding box center [458, 463] width 436 height 40
type input "C:\fakepath\Week 3 Grammar 1 Hybrid plans.pdf"
click at [345, 505] on input "Create Lesson plan" at bounding box center [316, 513] width 153 height 27
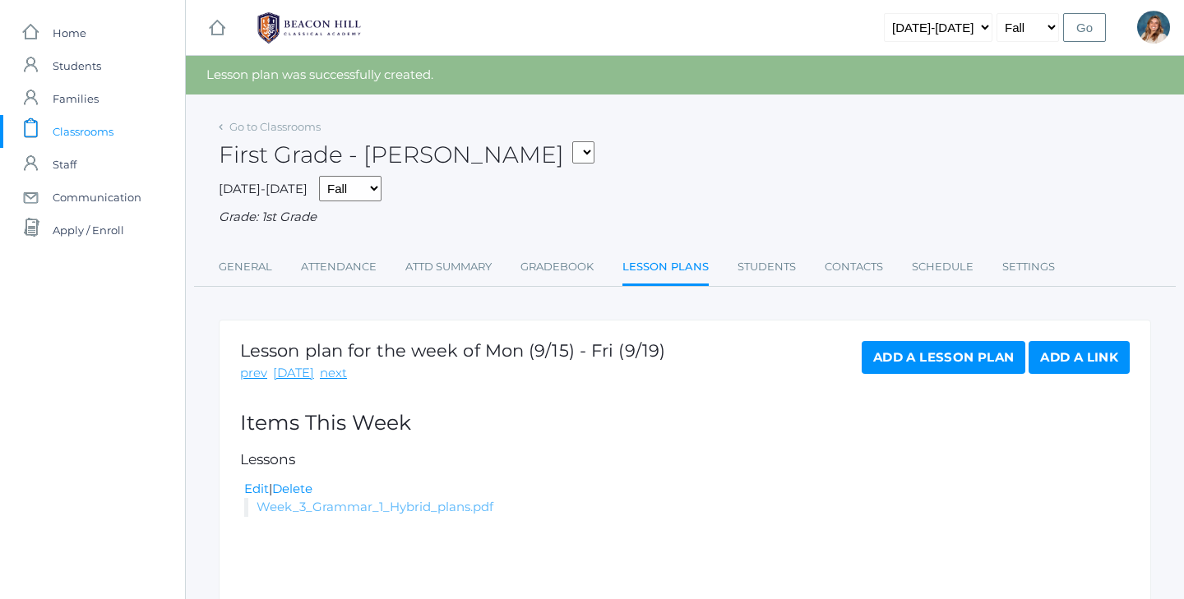
click at [372, 503] on link "Week_3_Grammar_1_Hybrid_plans.pdf" at bounding box center [374, 507] width 237 height 16
